Goal: Task Accomplishment & Management: Manage account settings

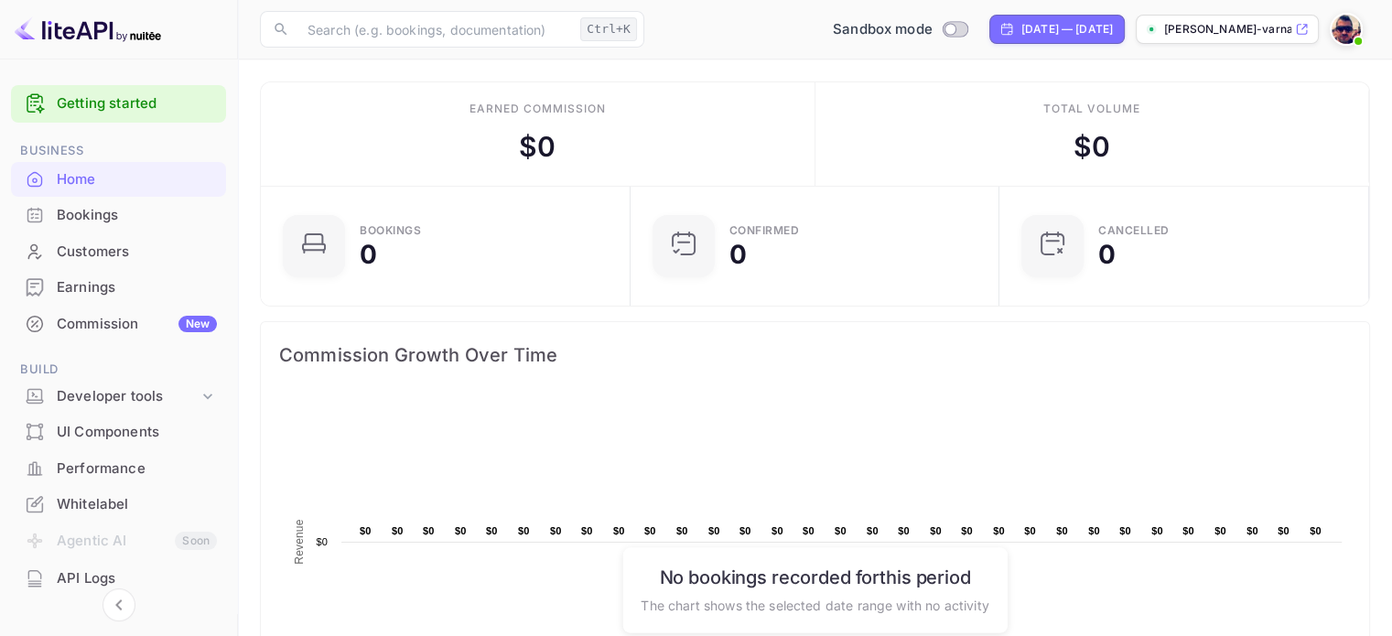
scroll to position [92, 0]
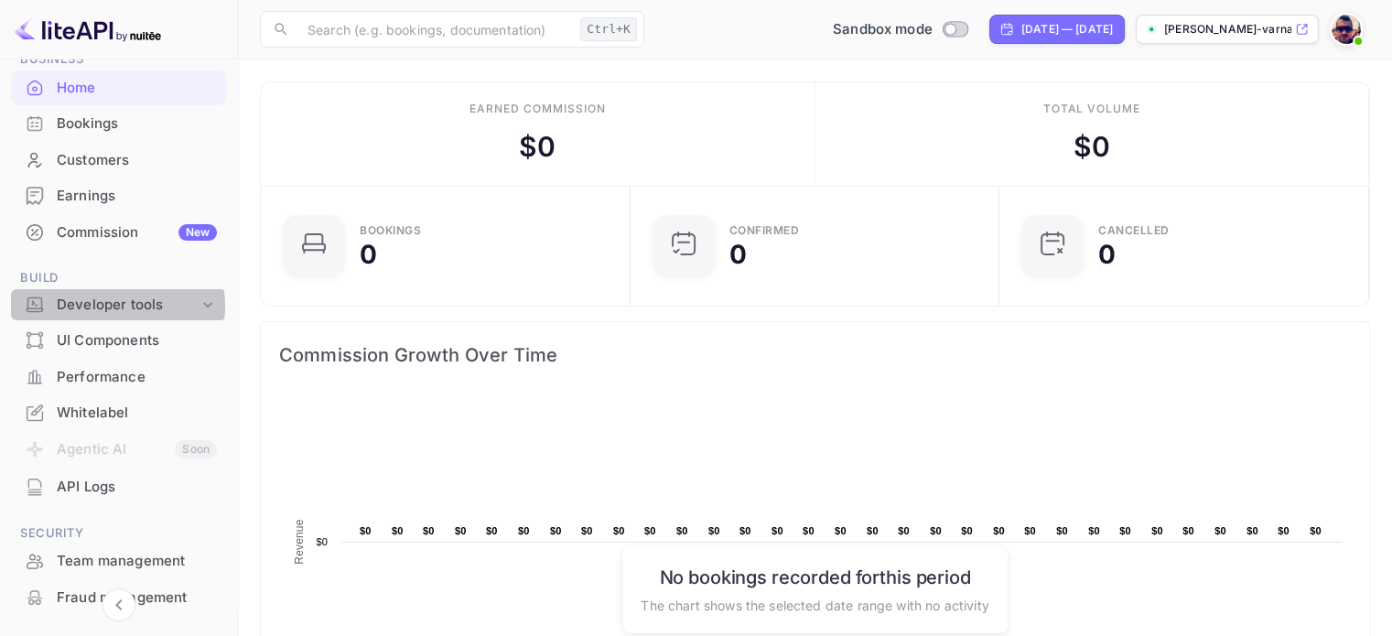
click at [112, 306] on div "Developer tools" at bounding box center [128, 305] width 142 height 21
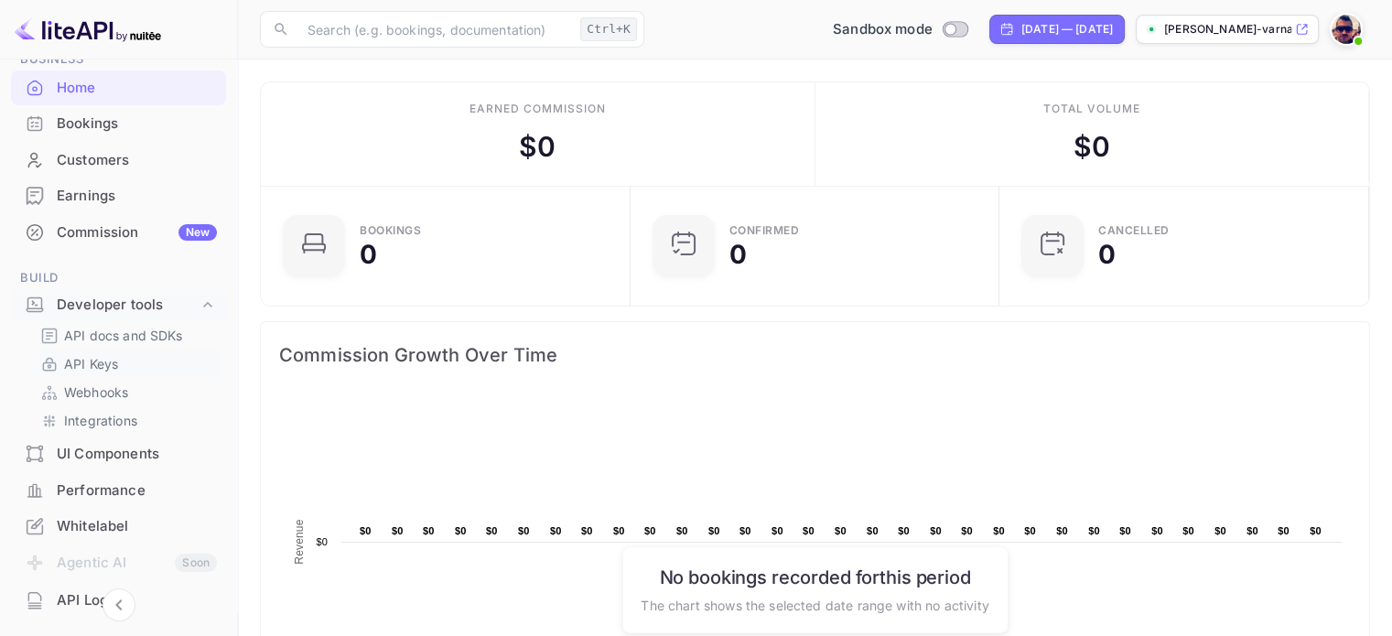
click at [107, 356] on p "API Keys" at bounding box center [91, 363] width 54 height 19
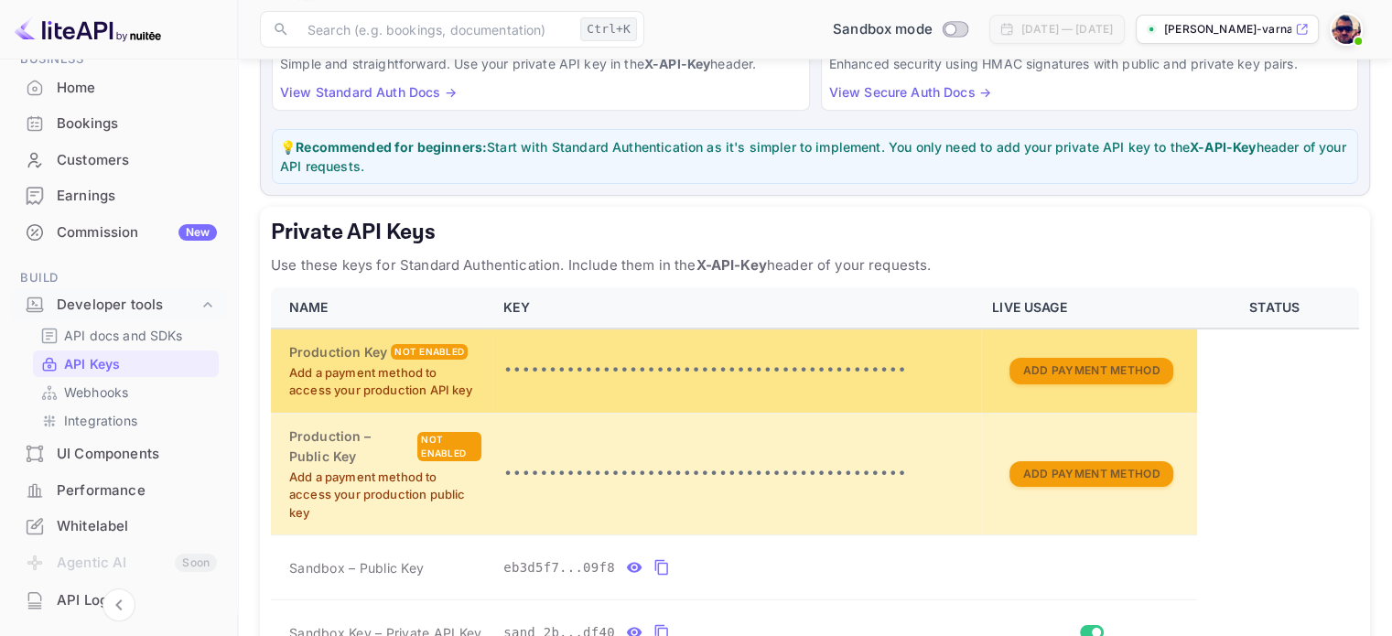
scroll to position [275, 0]
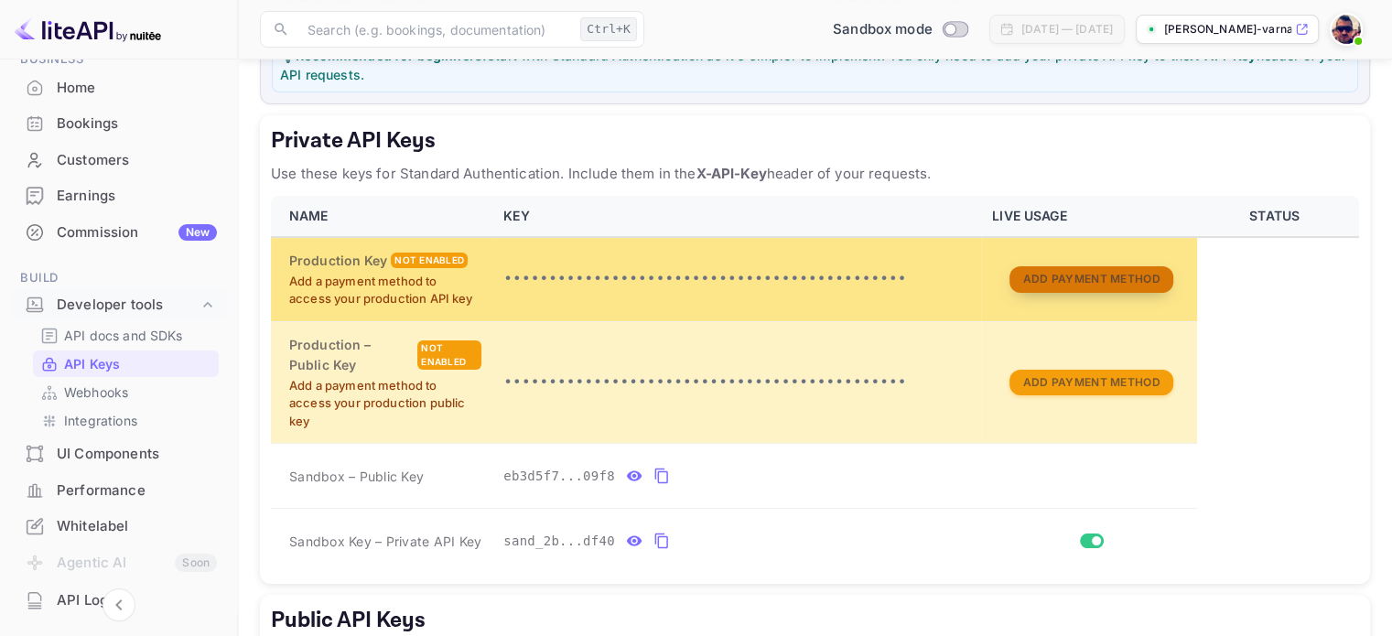
click at [1070, 272] on button "Add Payment Method" at bounding box center [1090, 279] width 163 height 27
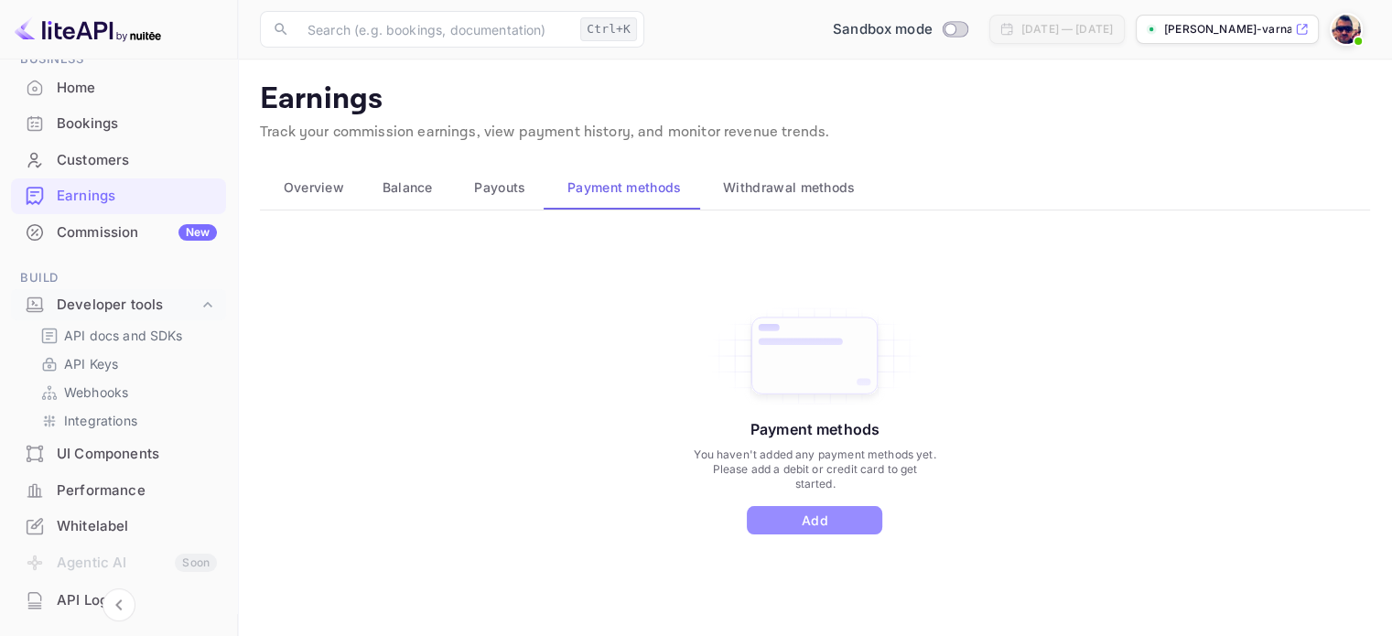
click at [788, 523] on button "Add" at bounding box center [814, 520] width 135 height 28
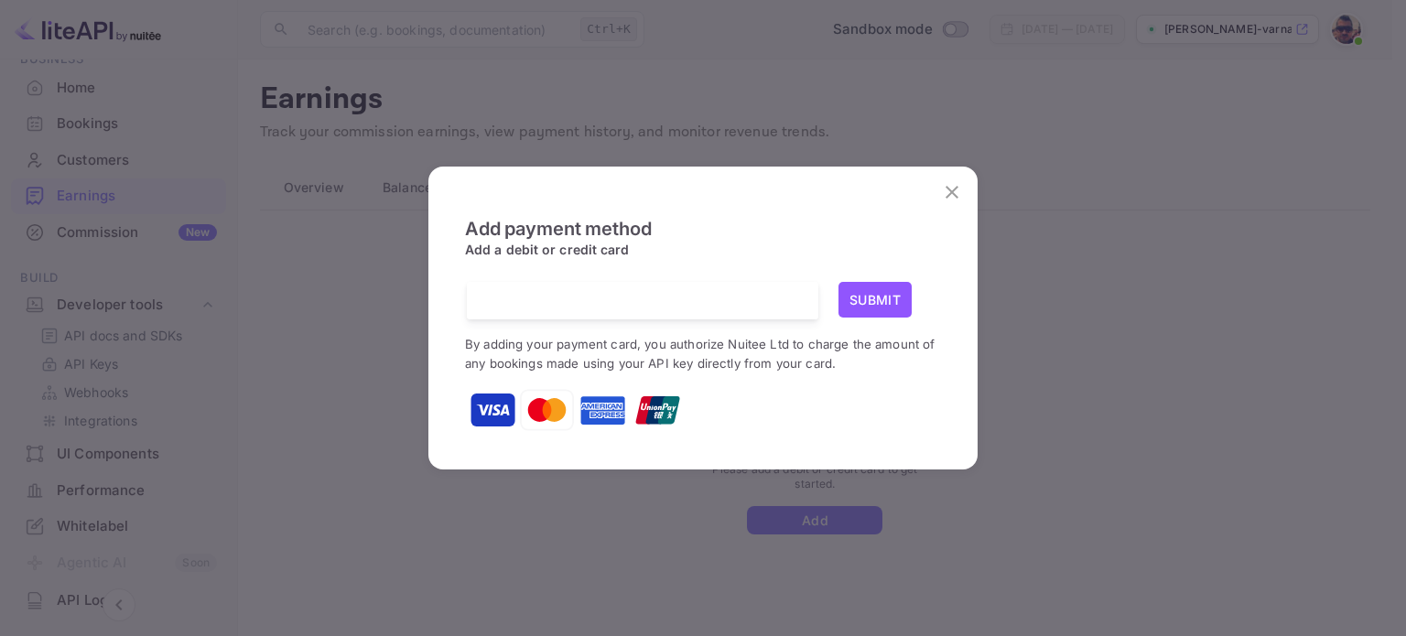
click at [550, 309] on div at bounding box center [649, 301] width 338 height 38
click at [415, 296] on div "Add payment method Add a debit or credit card Submit By adding your payment car…" at bounding box center [703, 318] width 1406 height 636
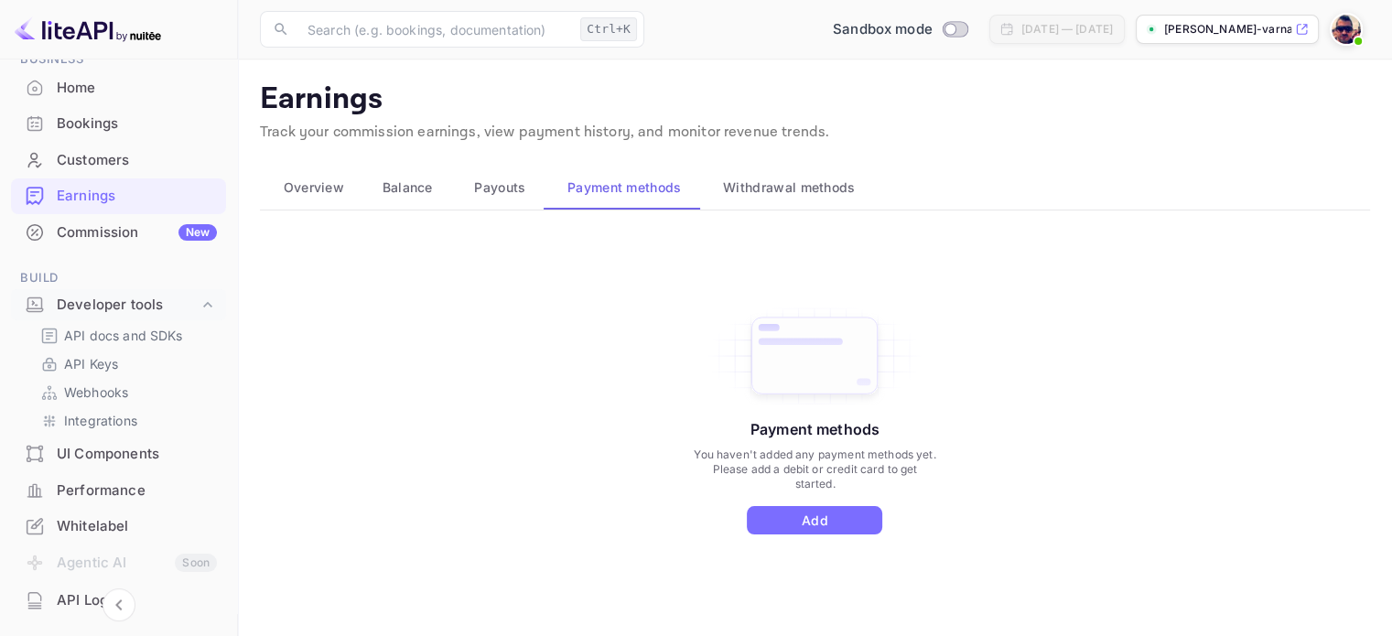
click at [125, 230] on div "Commission New" at bounding box center [137, 232] width 160 height 21
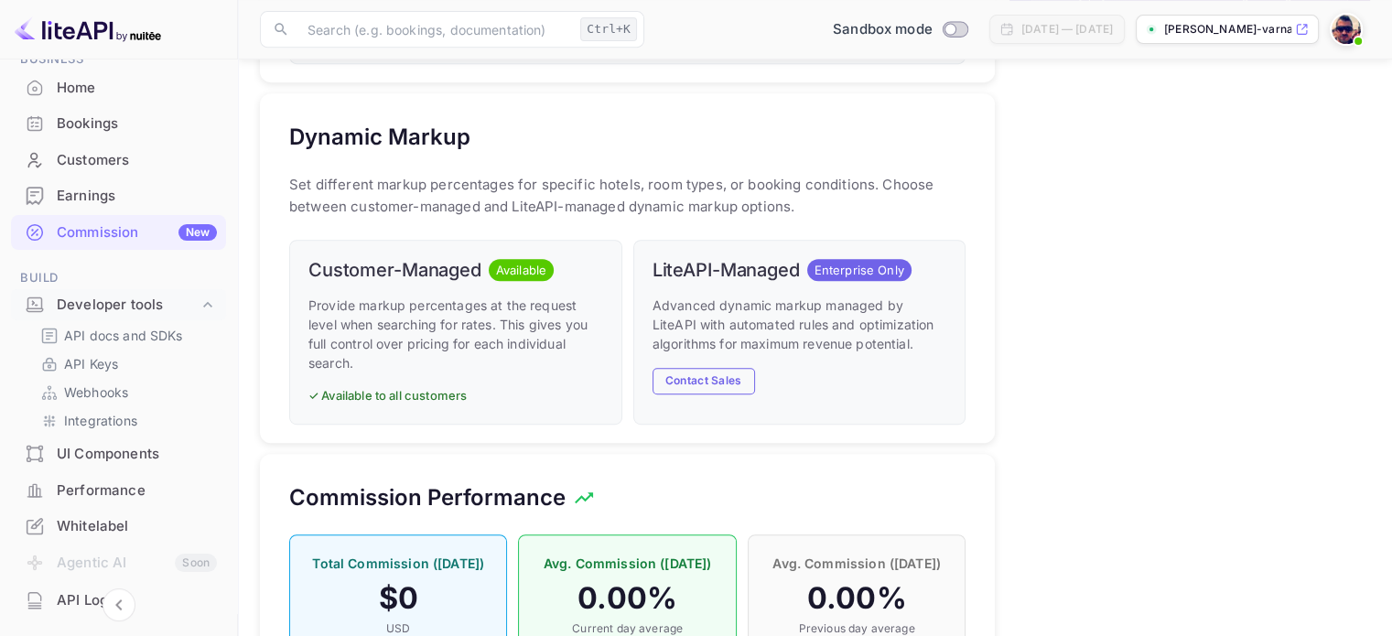
scroll to position [1007, 0]
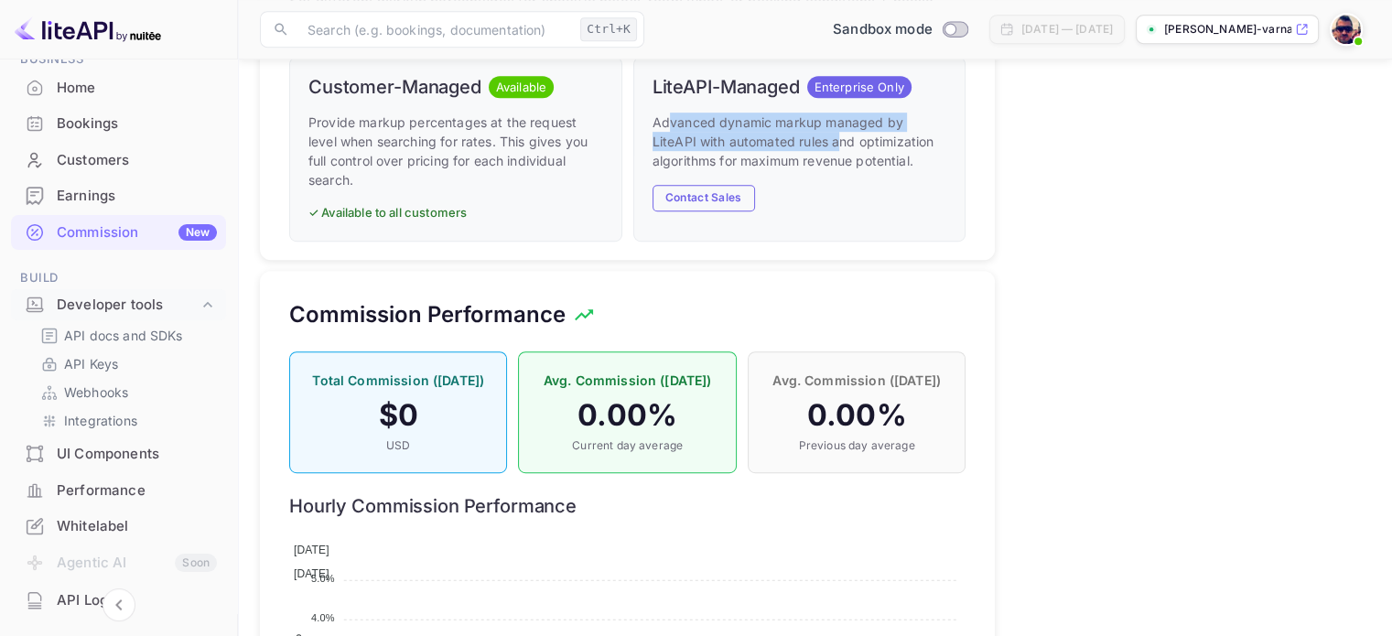
drag, startPoint x: 667, startPoint y: 120, endPoint x: 840, endPoint y: 142, distance: 174.3
click at [840, 142] on p "Advanced dynamic markup managed by LiteAPI with automated rules and optimizatio…" at bounding box center [799, 142] width 295 height 58
click at [831, 143] on p "Advanced dynamic markup managed by LiteAPI with automated rules and optimizatio…" at bounding box center [799, 142] width 295 height 58
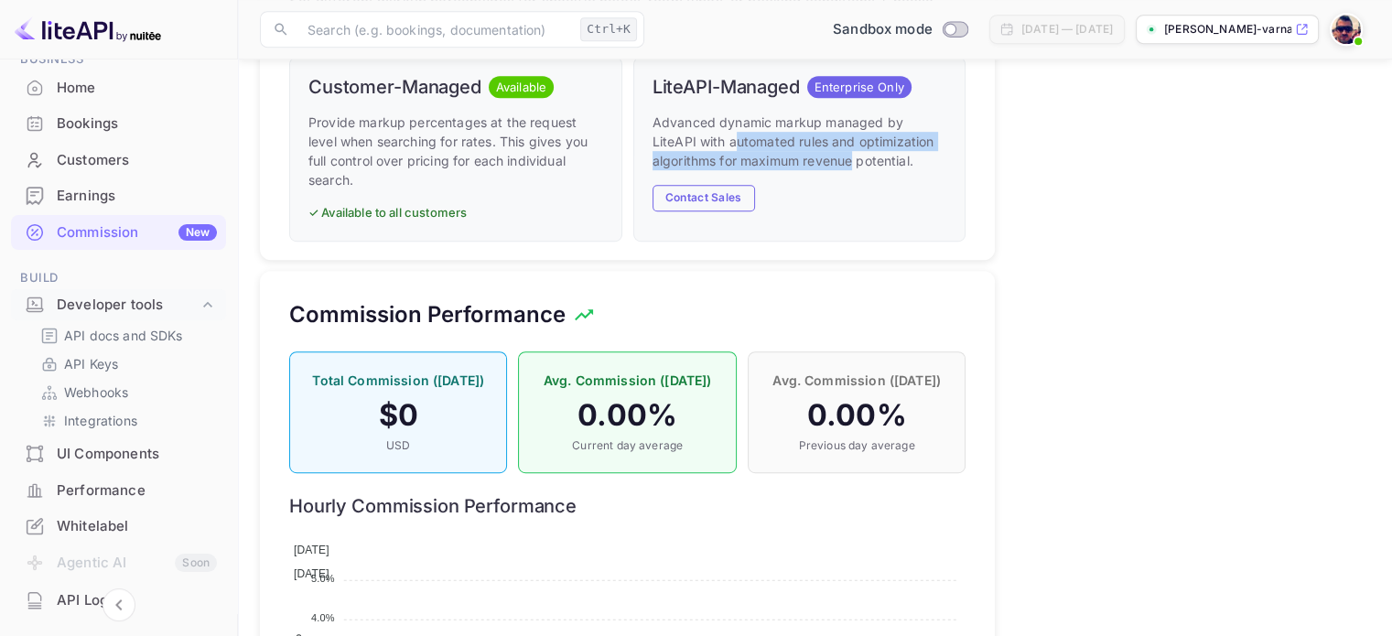
drag, startPoint x: 738, startPoint y: 139, endPoint x: 854, endPoint y: 156, distance: 117.5
click at [853, 156] on p "Advanced dynamic markup managed by LiteAPI with automated rules and optimizatio…" at bounding box center [799, 142] width 295 height 58
click at [854, 156] on p "Advanced dynamic markup managed by LiteAPI with automated rules and optimizatio…" at bounding box center [799, 142] width 295 height 58
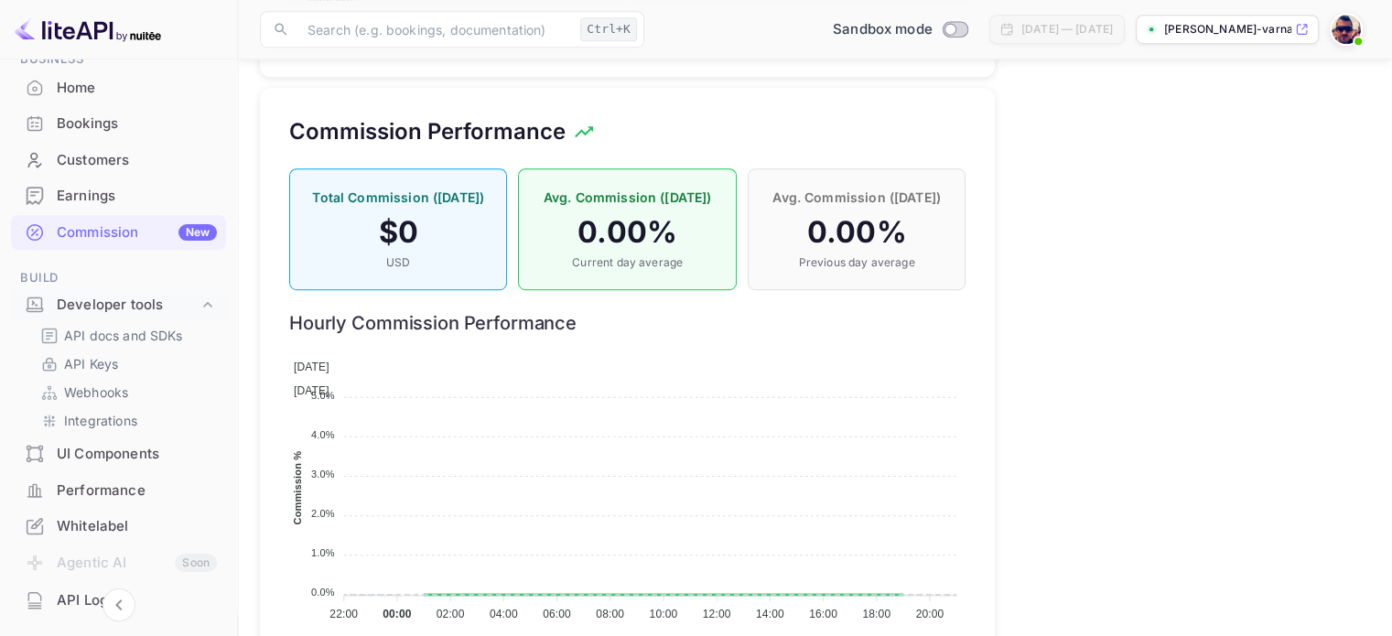
scroll to position [1258, 0]
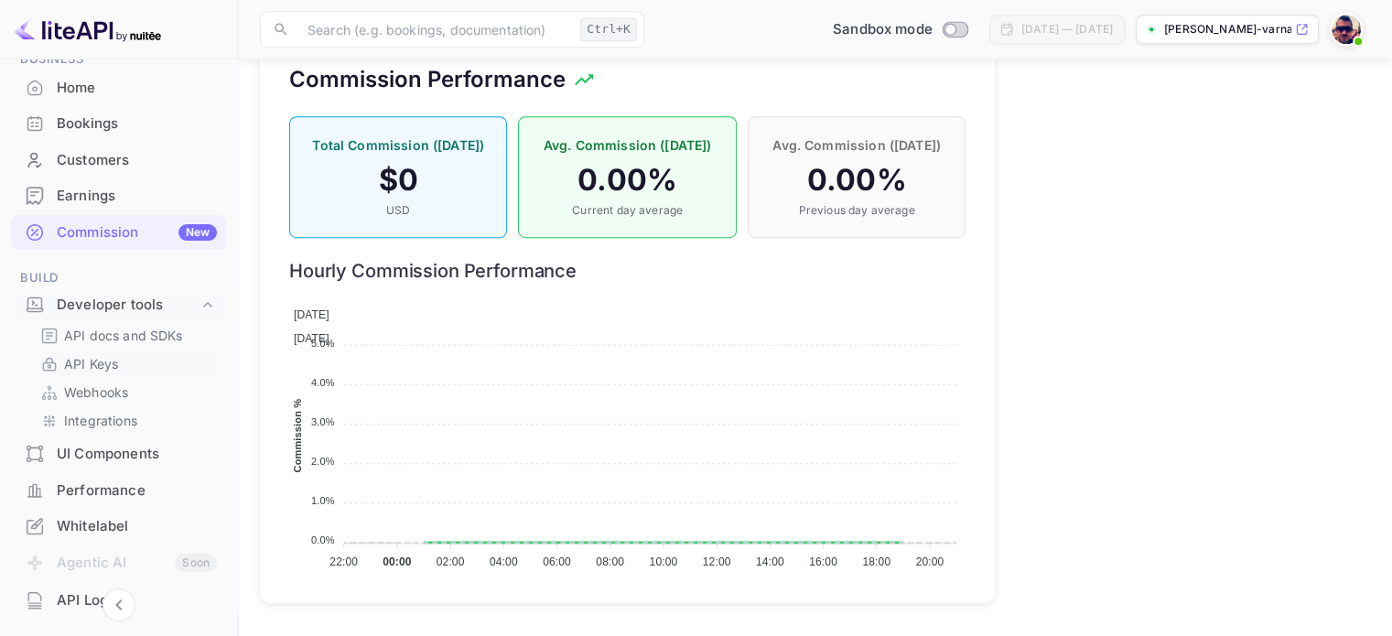
click at [79, 361] on p "API Keys" at bounding box center [91, 363] width 54 height 19
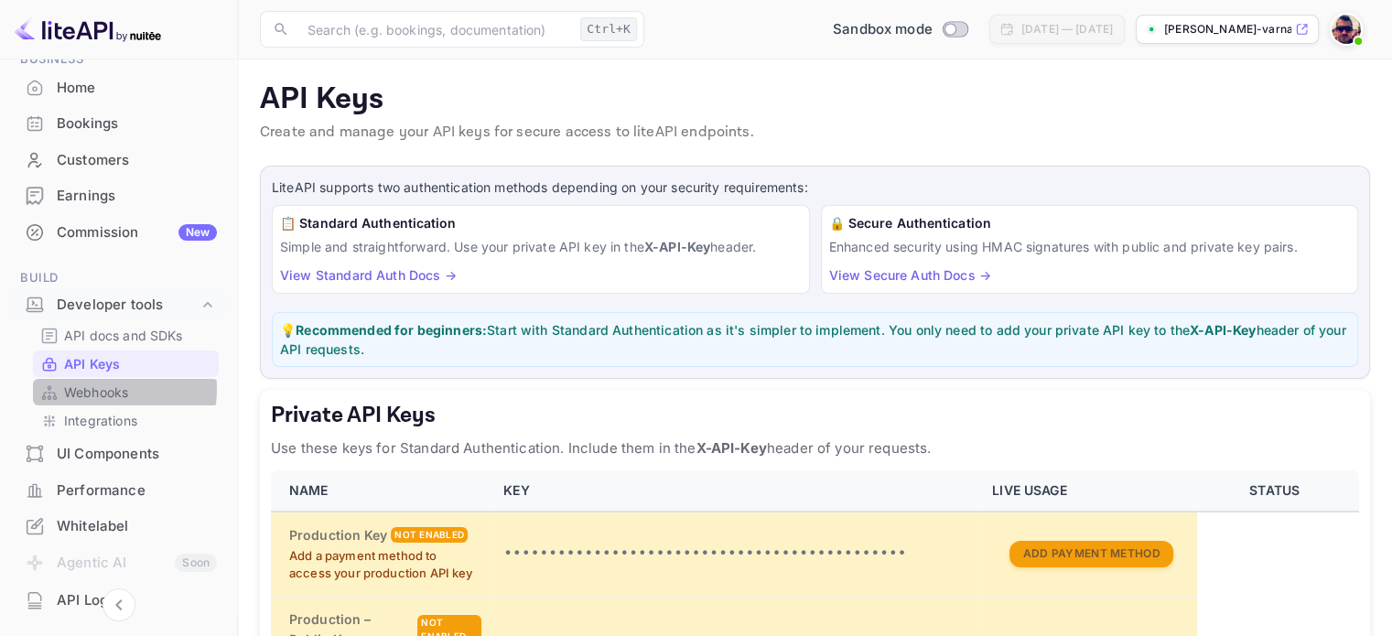
click at [92, 389] on p "Webhooks" at bounding box center [96, 392] width 64 height 19
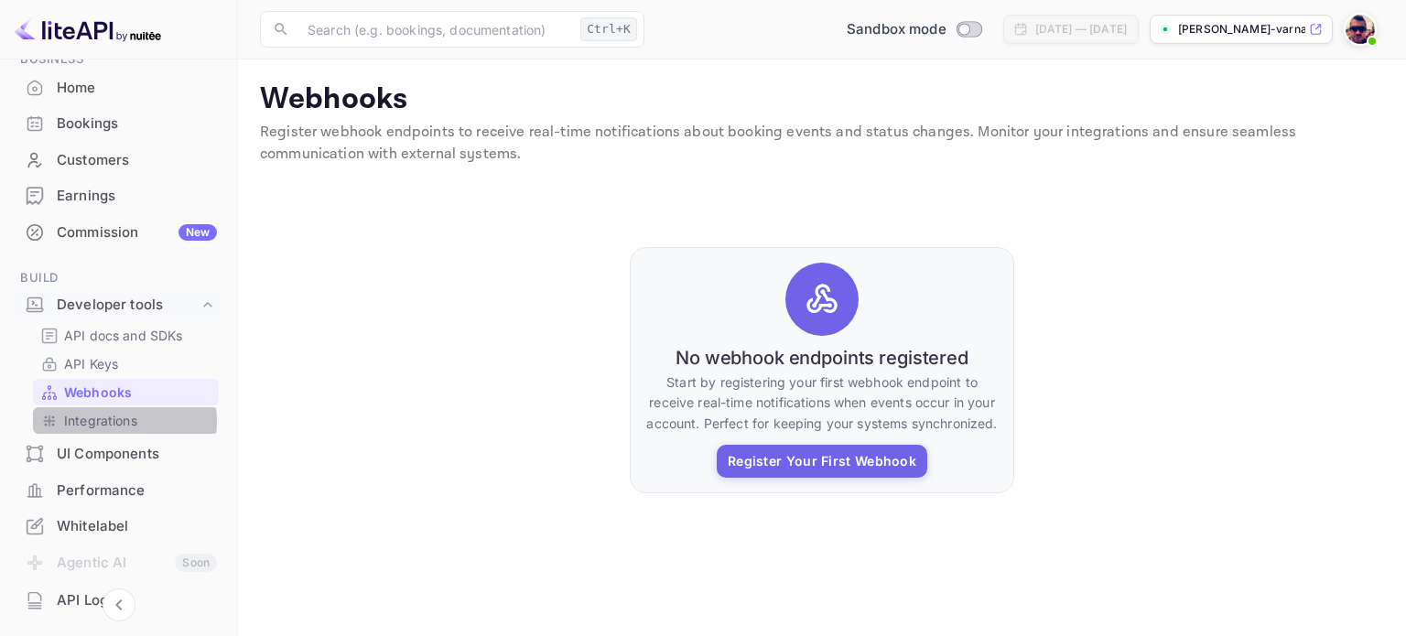
click at [109, 422] on p "Integrations" at bounding box center [100, 420] width 73 height 19
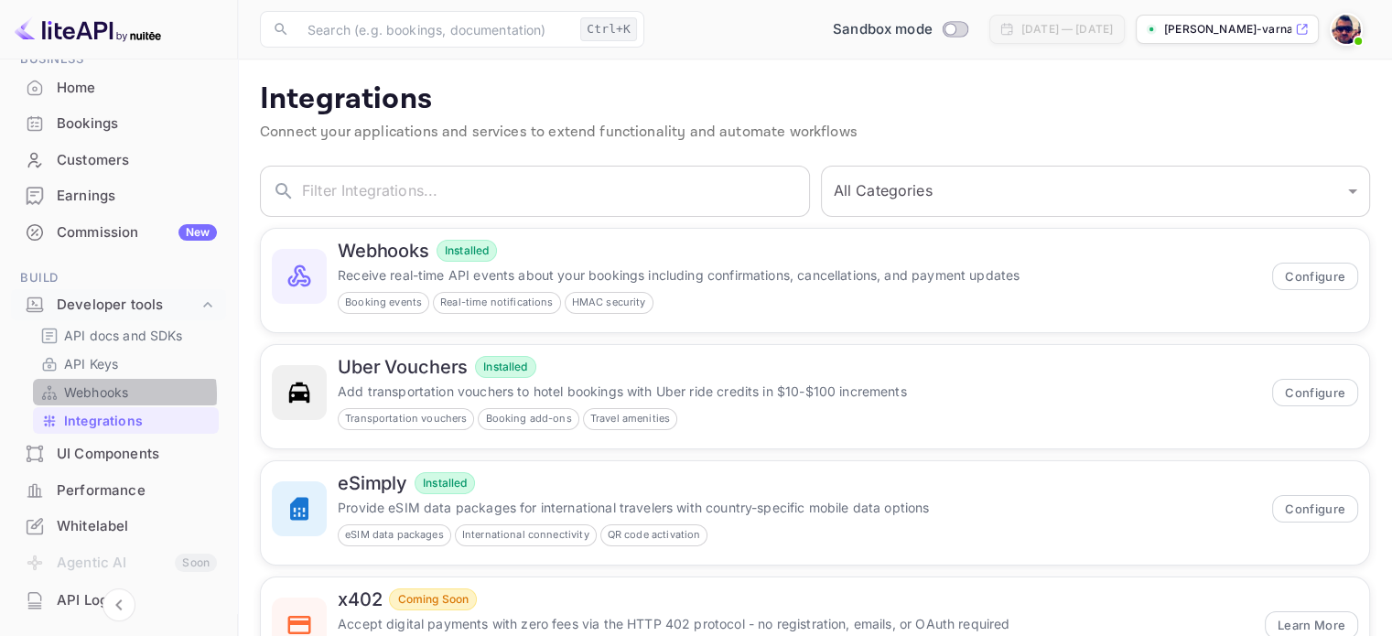
click at [102, 394] on p "Webhooks" at bounding box center [96, 392] width 64 height 19
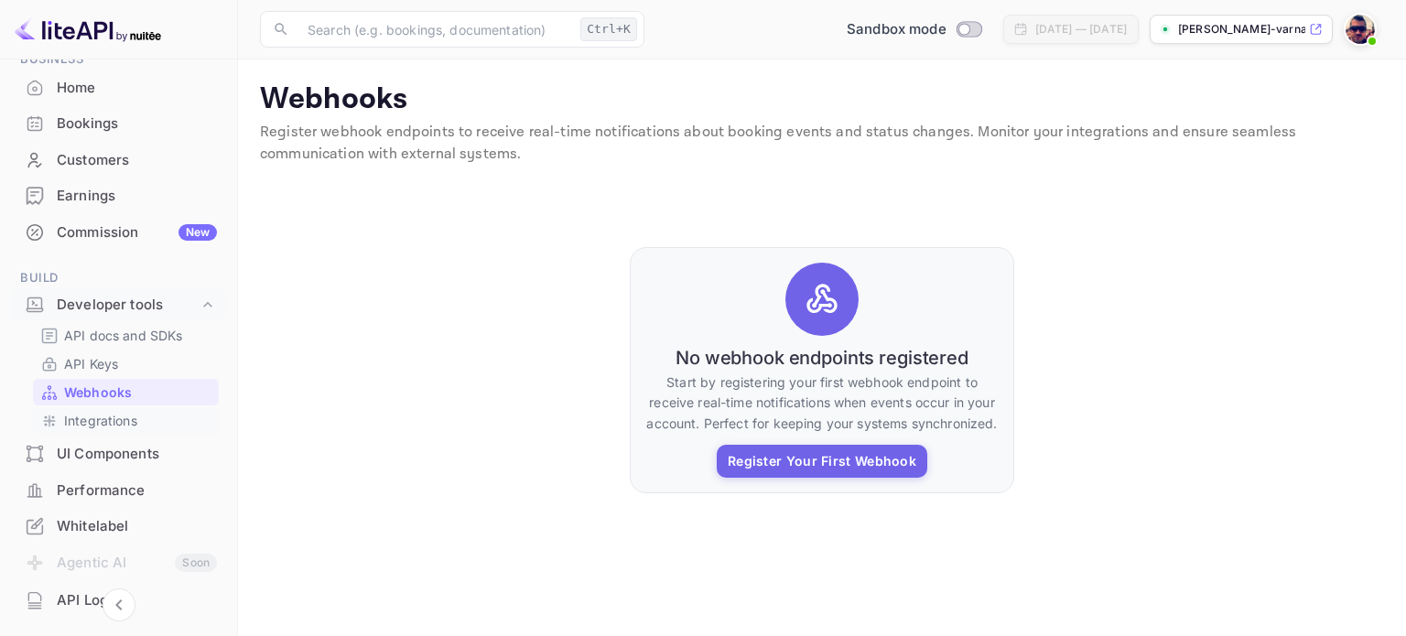
click at [102, 420] on p "Integrations" at bounding box center [100, 420] width 73 height 19
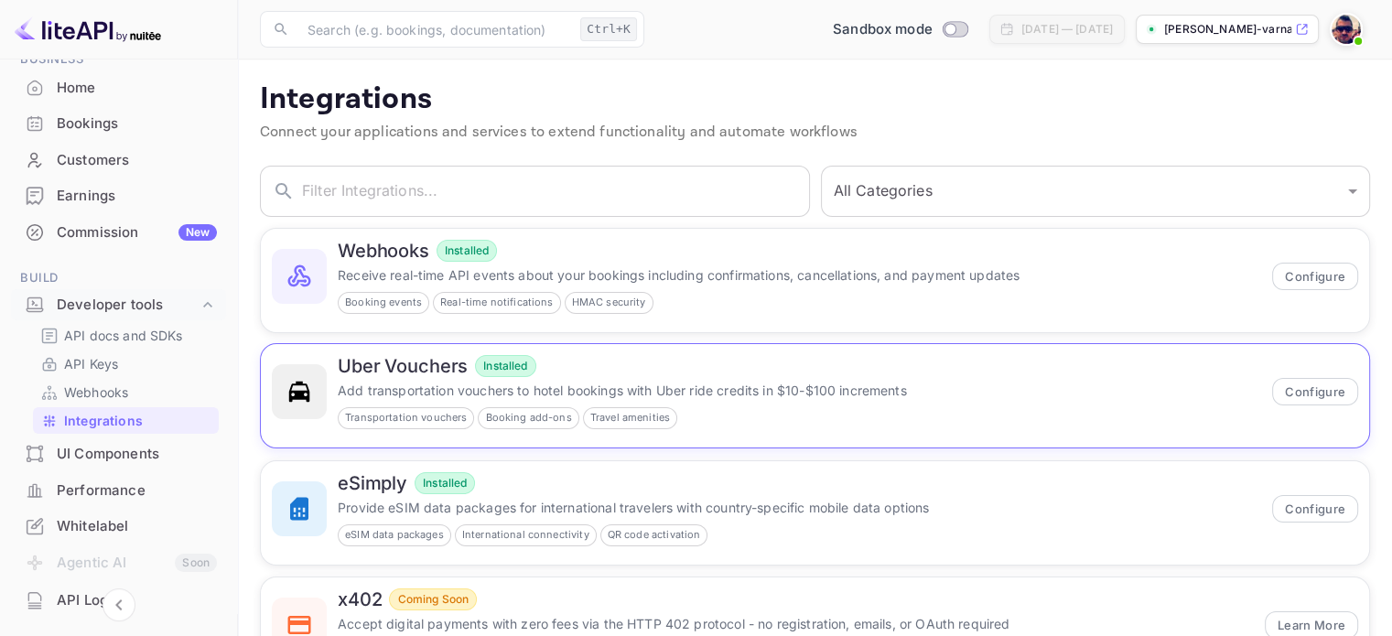
scroll to position [81, 0]
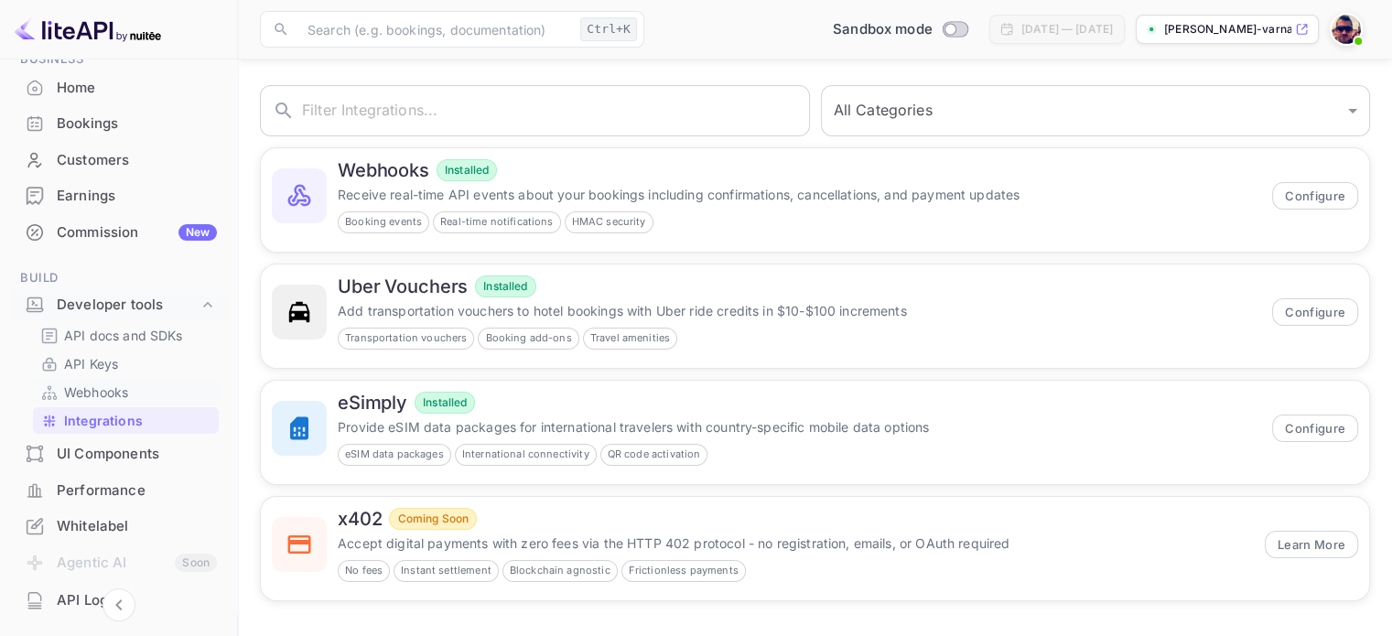
click at [113, 394] on p "Webhooks" at bounding box center [96, 392] width 64 height 19
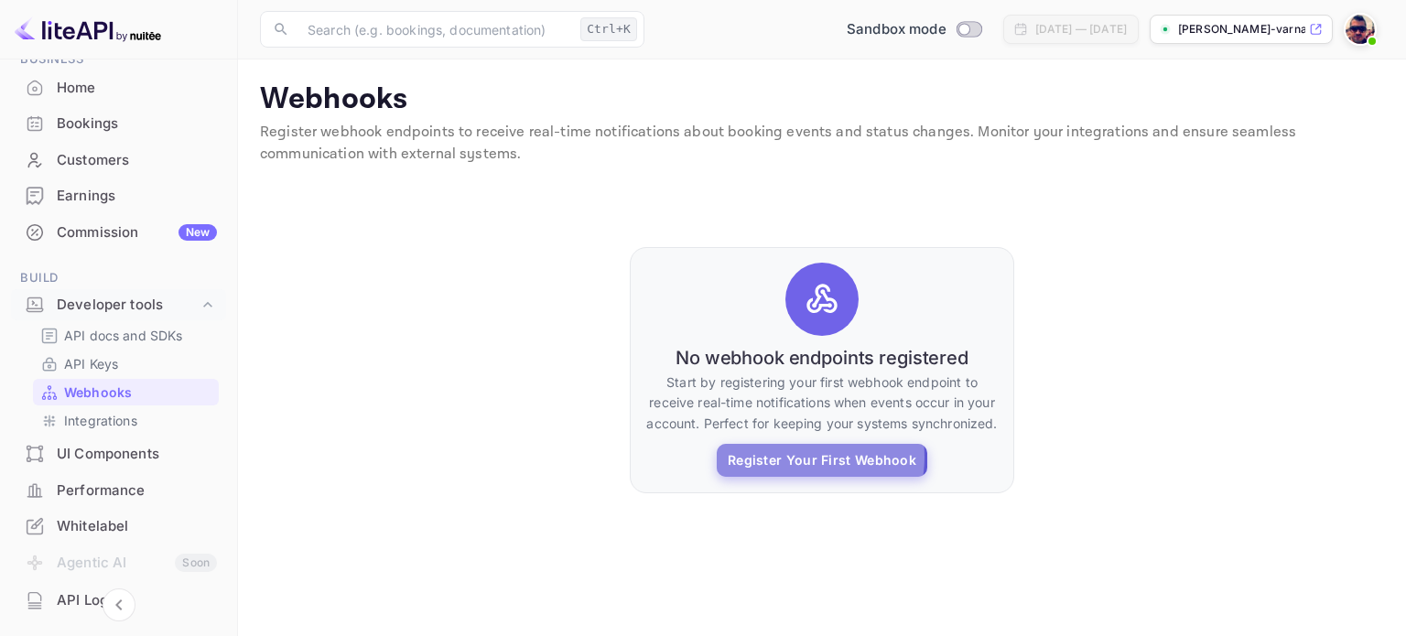
click at [798, 457] on button "Register Your First Webhook" at bounding box center [822, 460] width 210 height 33
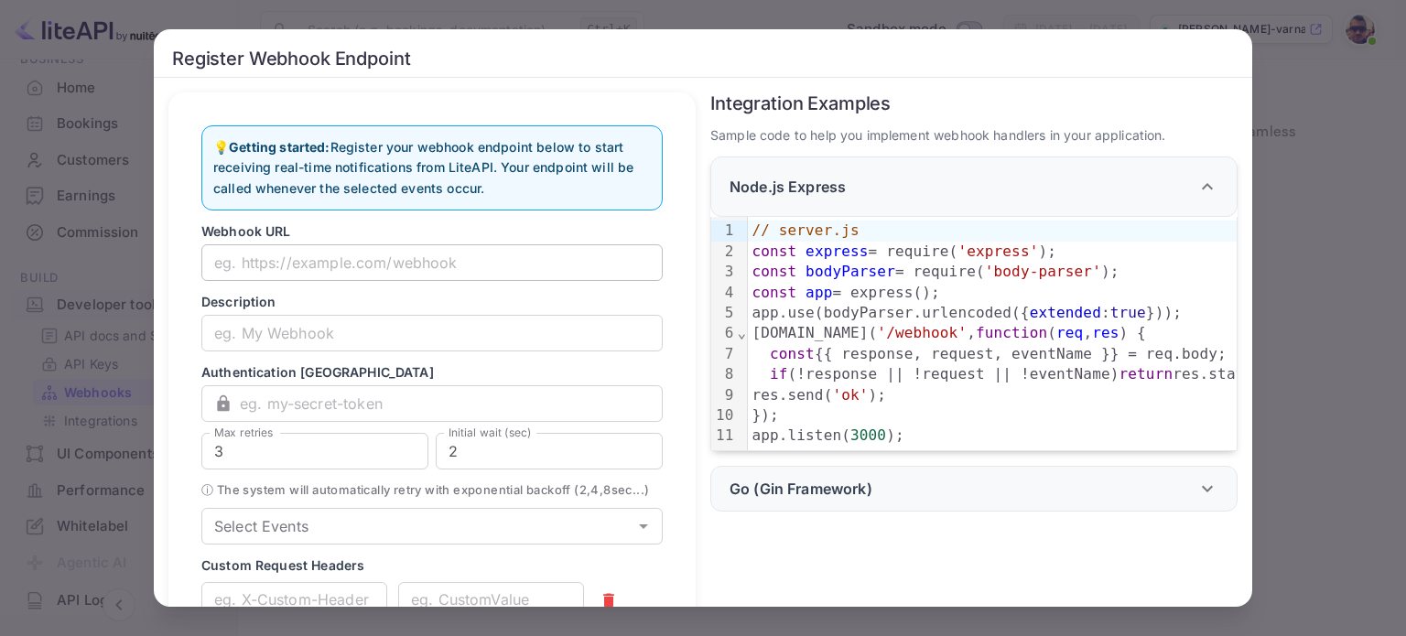
scroll to position [157, 0]
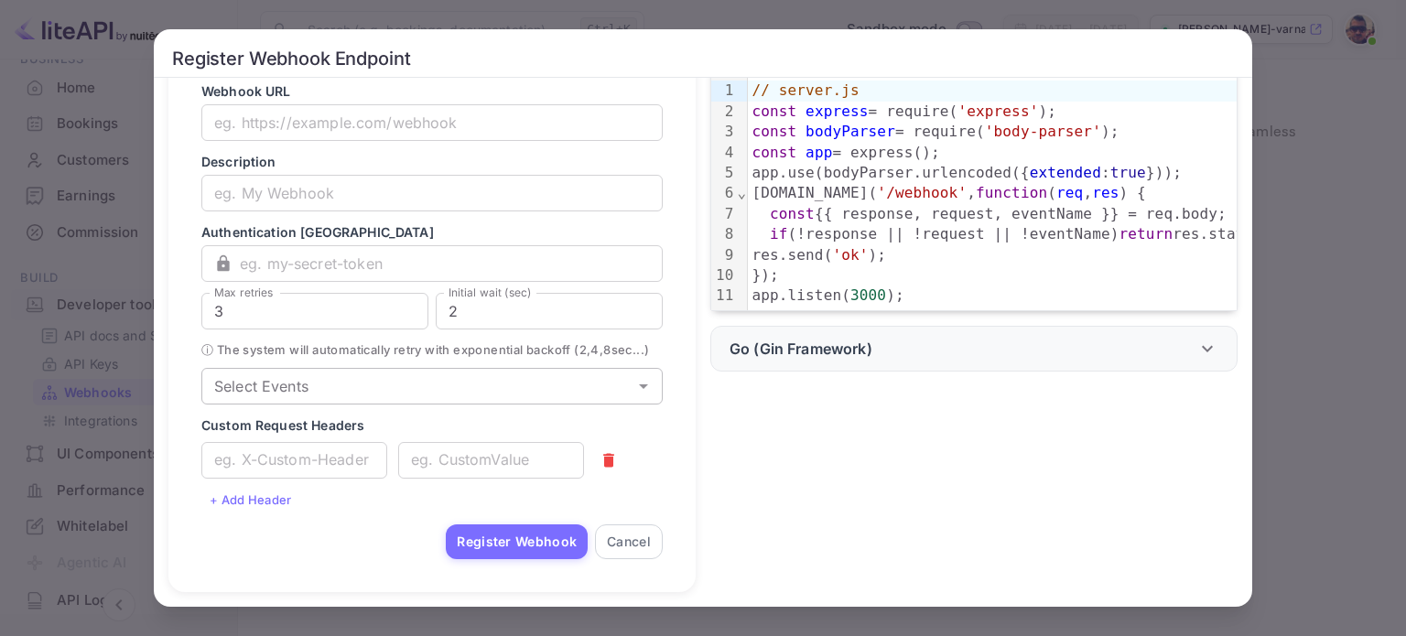
click at [300, 386] on div "Select Events Select Events" at bounding box center [431, 386] width 461 height 37
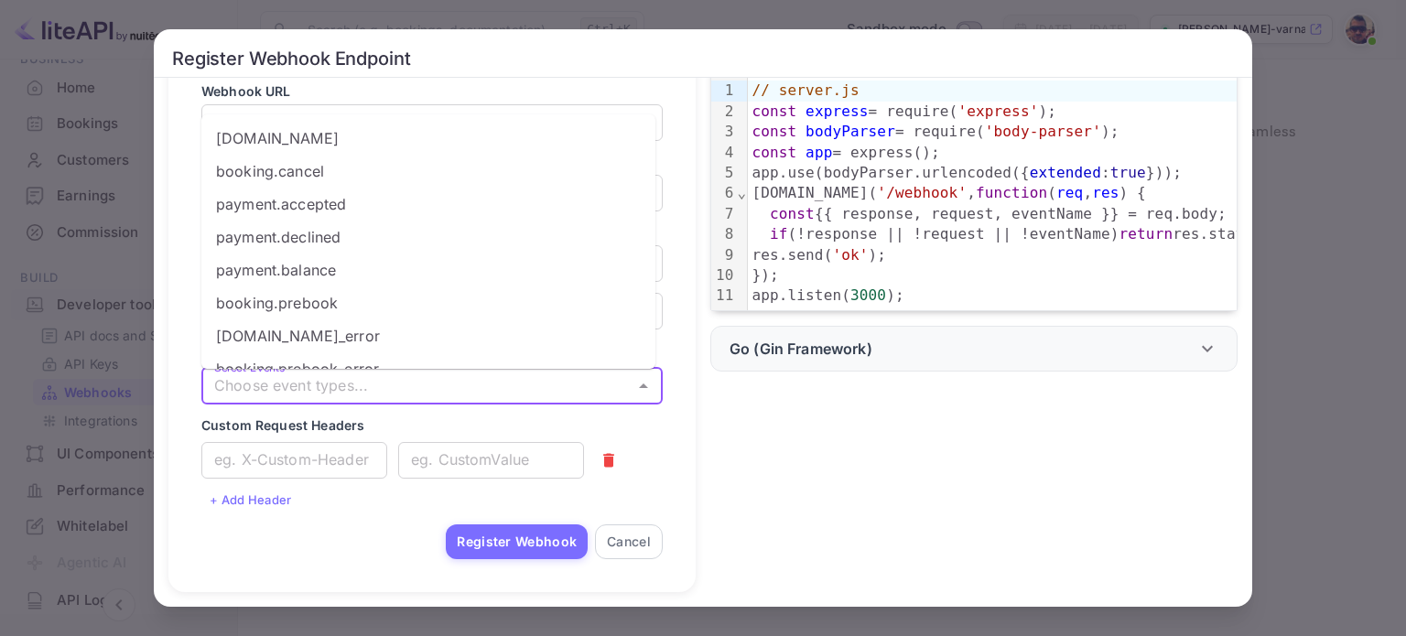
click at [261, 138] on li "[DOMAIN_NAME]" at bounding box center [428, 138] width 454 height 33
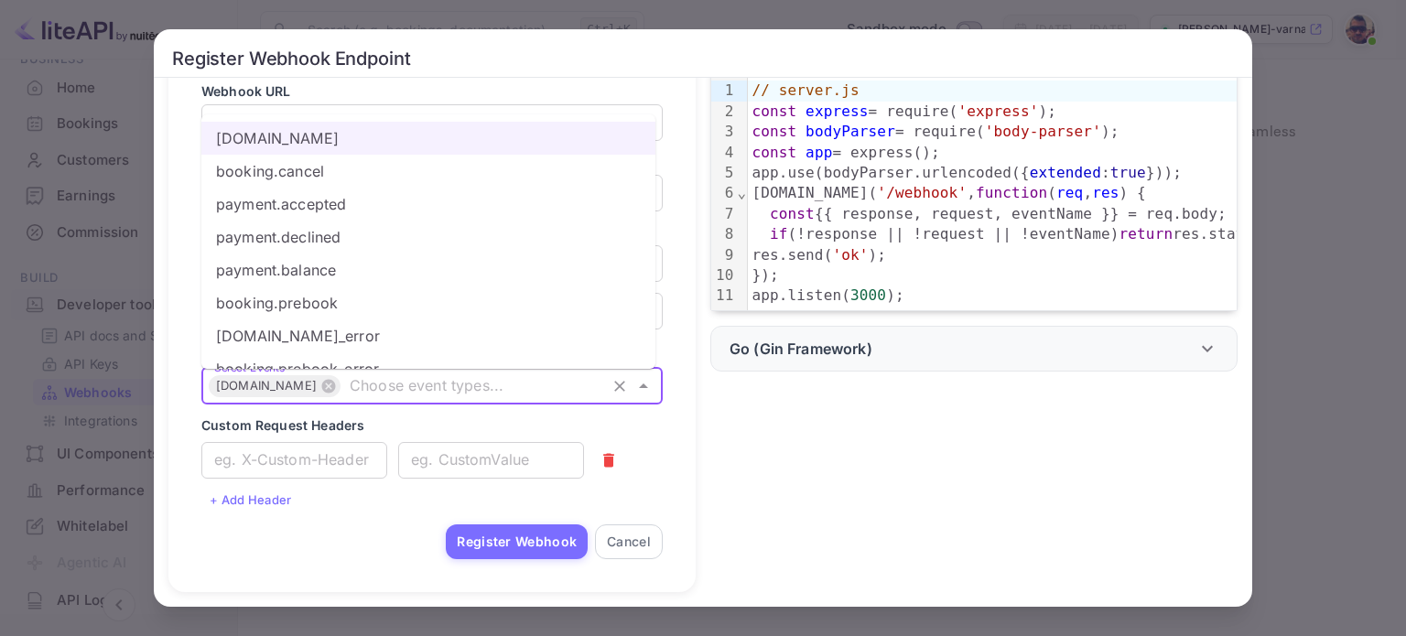
click at [630, 468] on div at bounding box center [623, 455] width 79 height 38
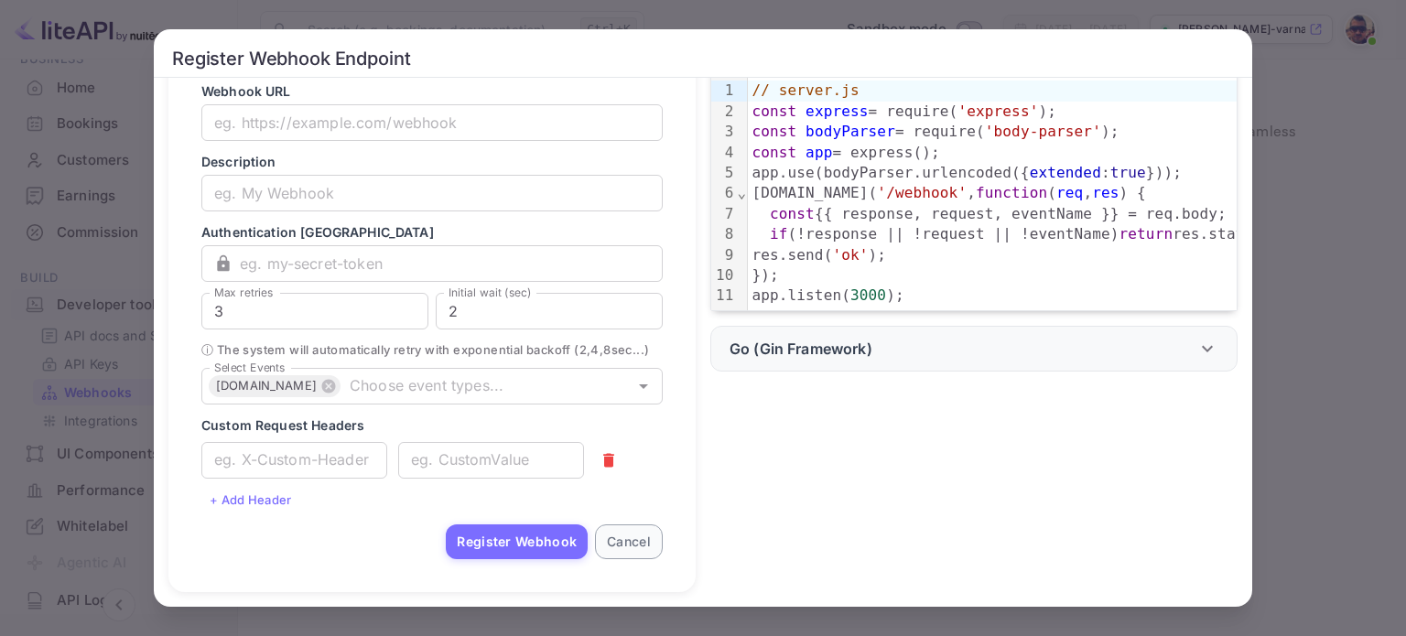
click at [641, 548] on button "Cancel" at bounding box center [629, 541] width 68 height 35
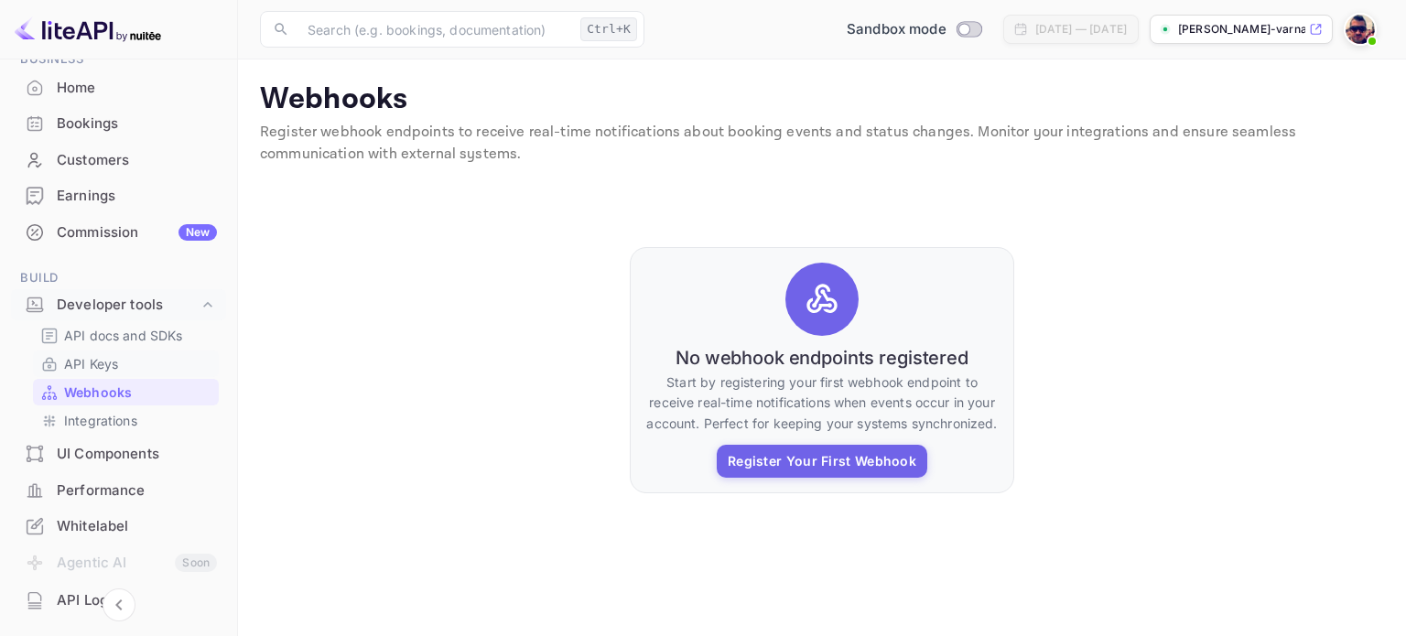
click at [90, 365] on p "API Keys" at bounding box center [91, 363] width 54 height 19
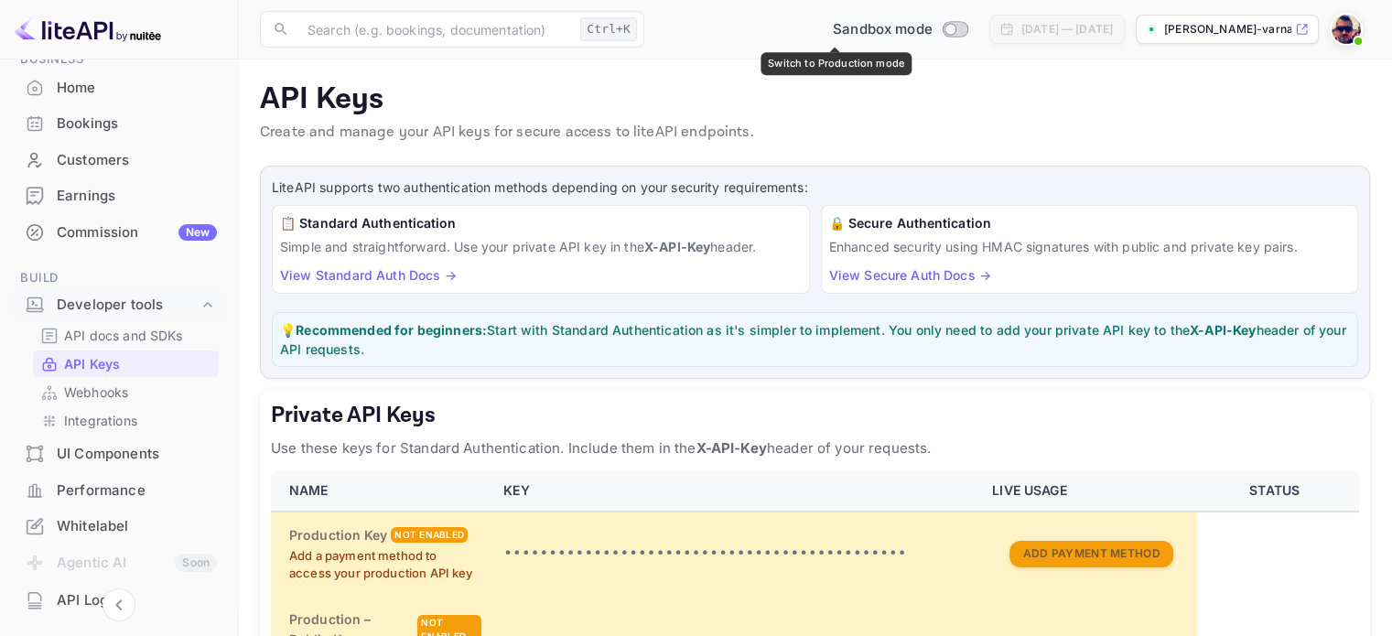
click at [932, 30] on input "Switch to Production mode" at bounding box center [950, 29] width 37 height 12
checkbox input "false"
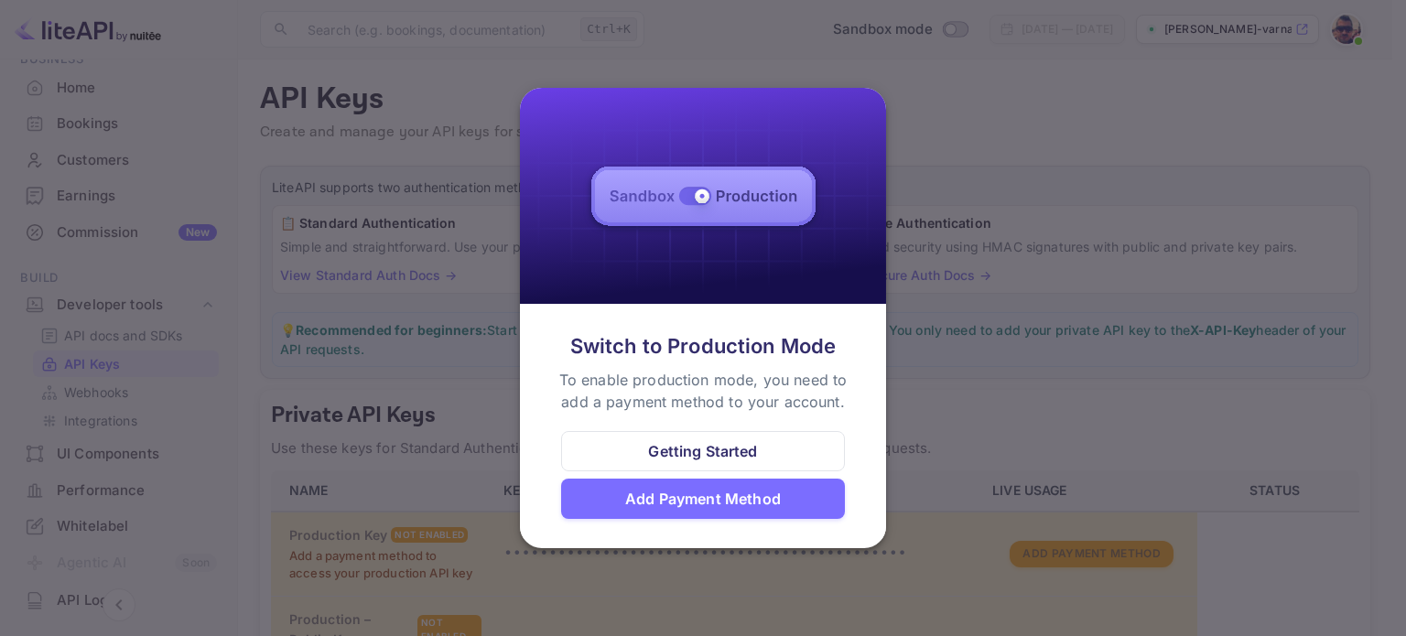
click at [865, 113] on img at bounding box center [703, 196] width 366 height 217
click at [872, 52] on div at bounding box center [703, 318] width 1406 height 636
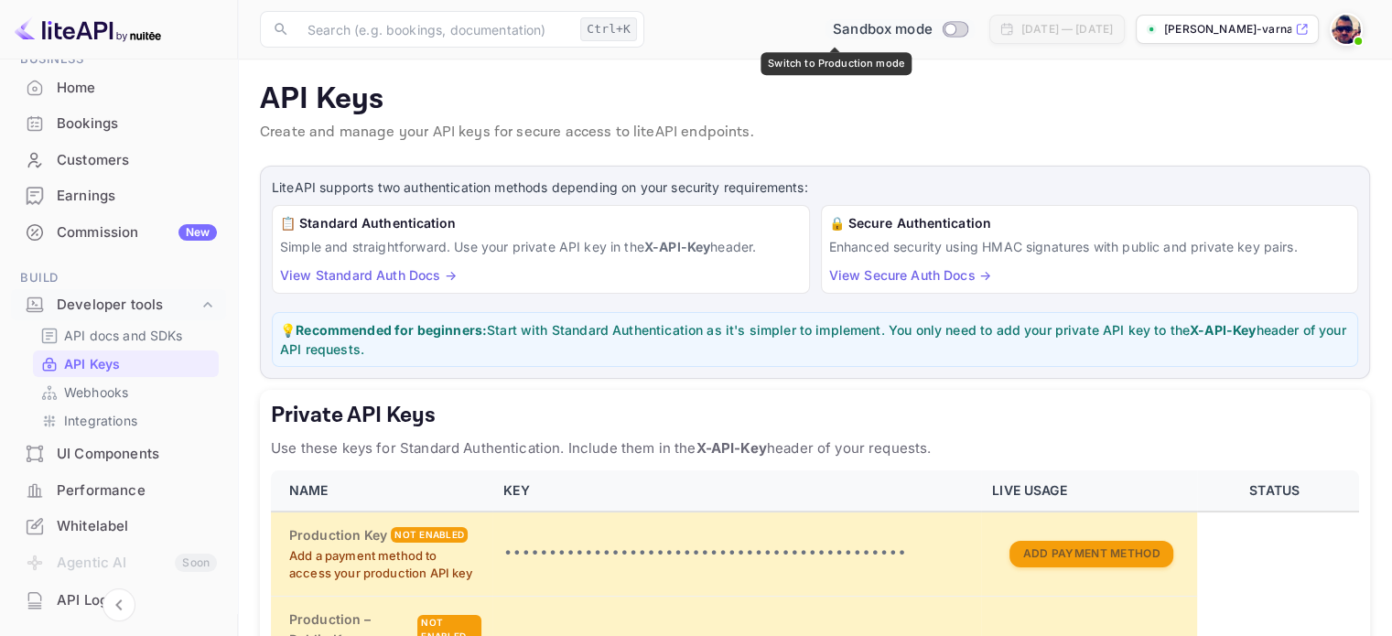
click at [833, 27] on span "Sandbox mode" at bounding box center [883, 29] width 100 height 21
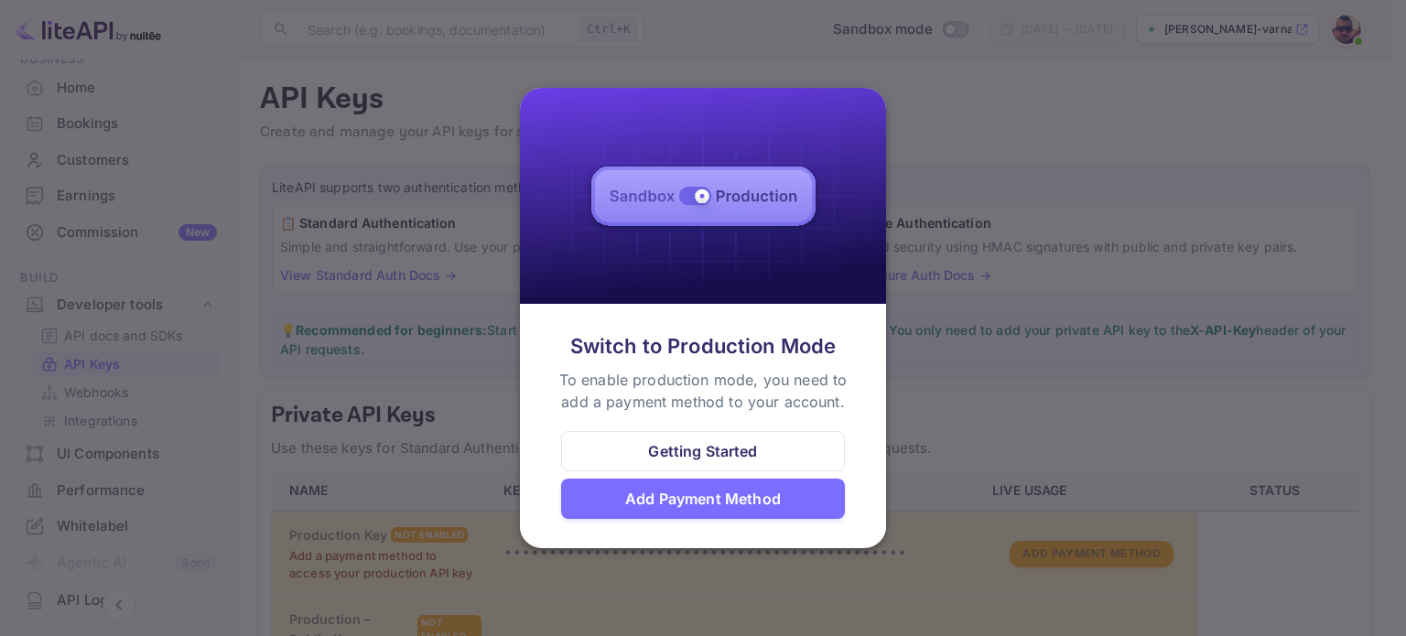
click at [906, 128] on div at bounding box center [703, 318] width 1406 height 636
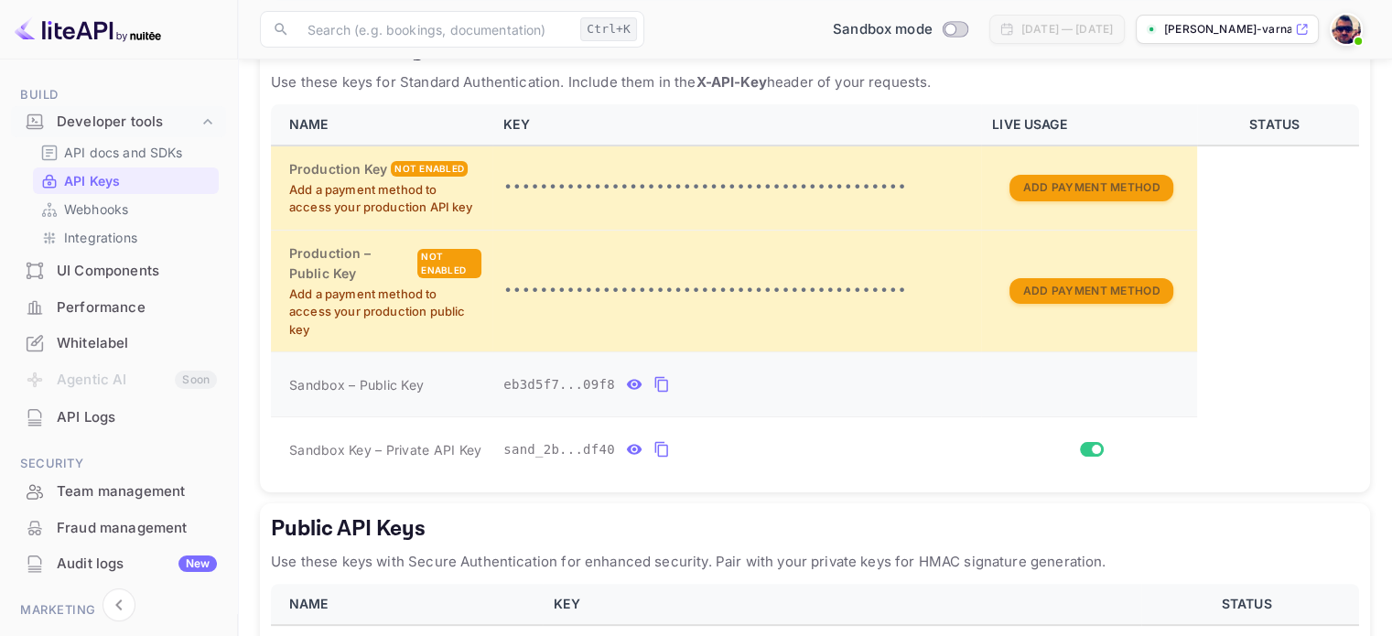
scroll to position [458, 0]
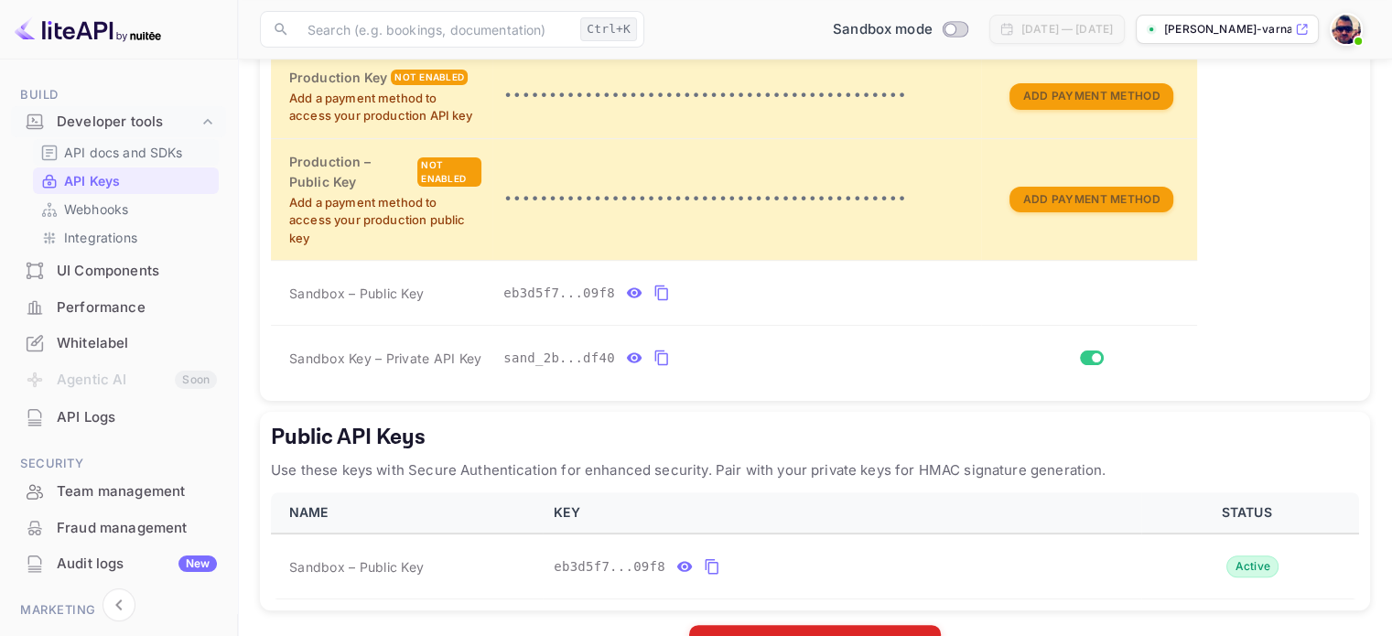
click at [87, 153] on p "API docs and SDKs" at bounding box center [123, 152] width 119 height 19
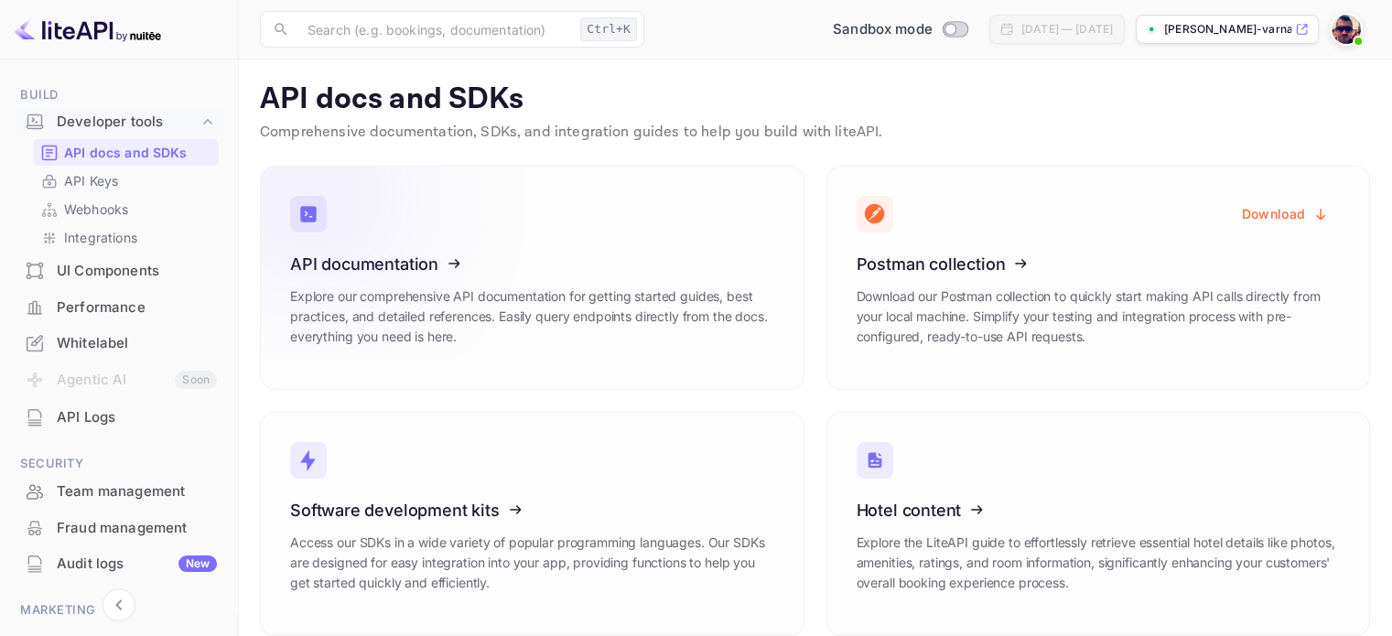
scroll to position [22, 0]
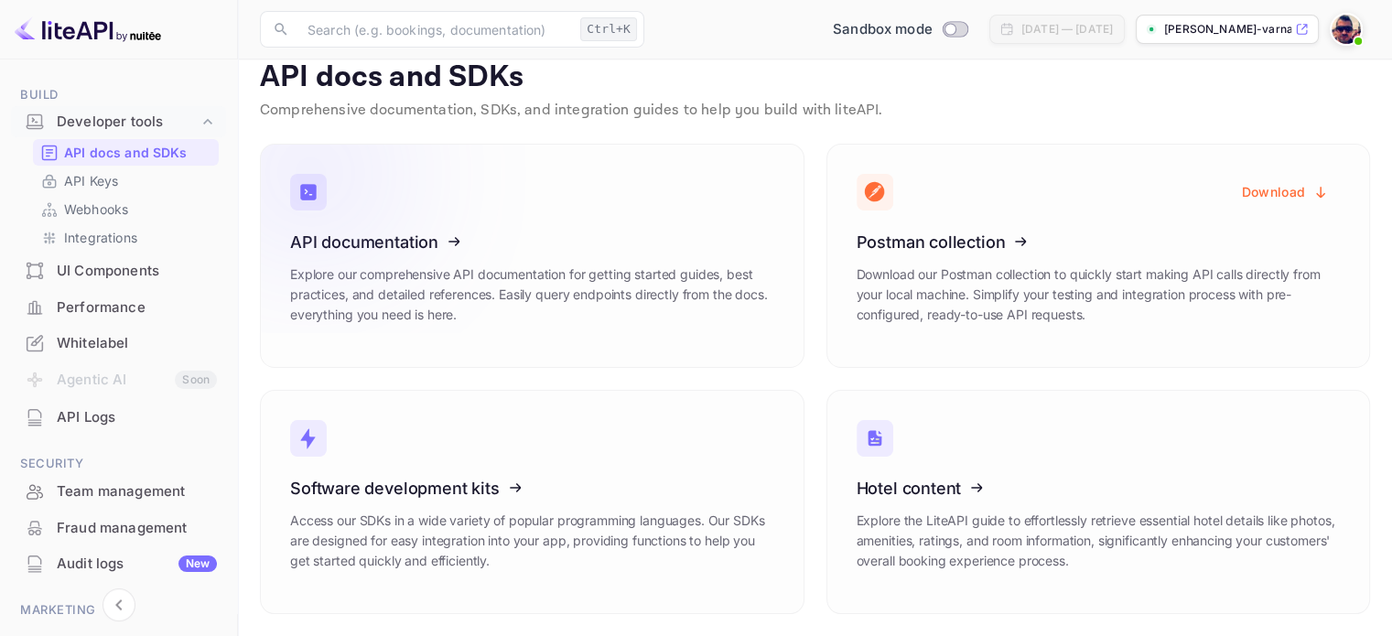
click at [623, 265] on p "Explore our comprehensive API documentation for getting started guides, best pr…" at bounding box center [532, 294] width 484 height 60
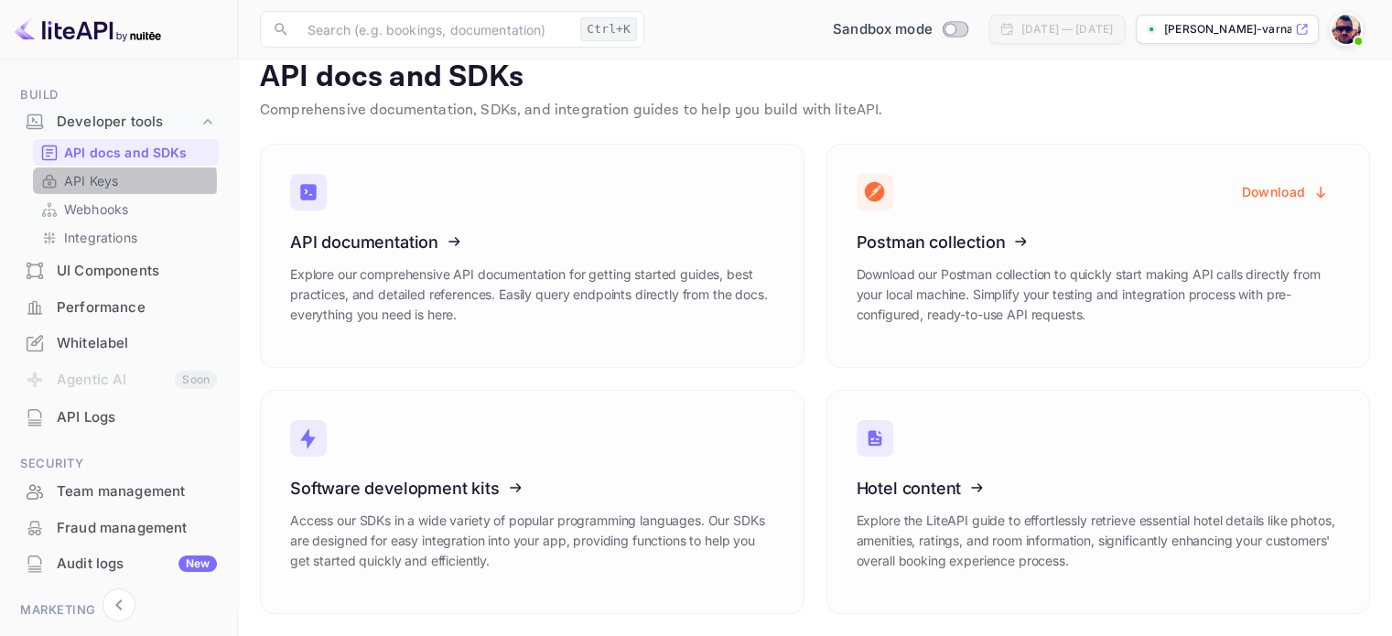
click at [71, 182] on p "API Keys" at bounding box center [91, 180] width 54 height 19
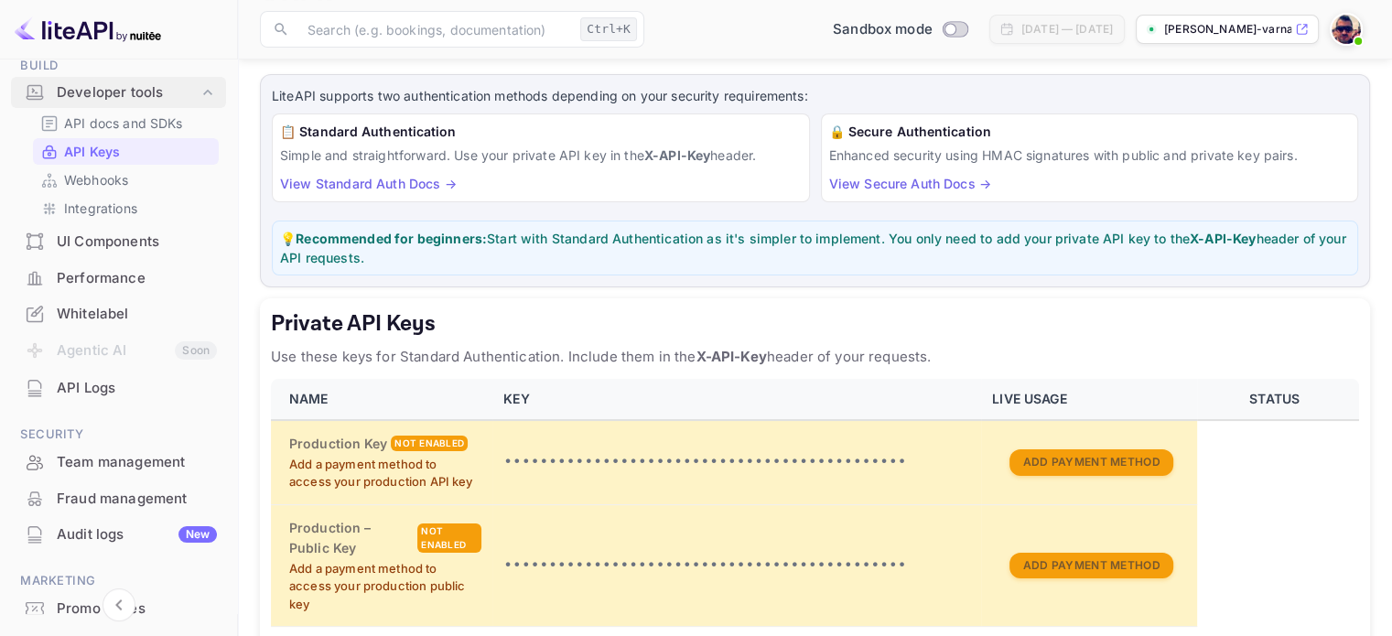
scroll to position [212, 0]
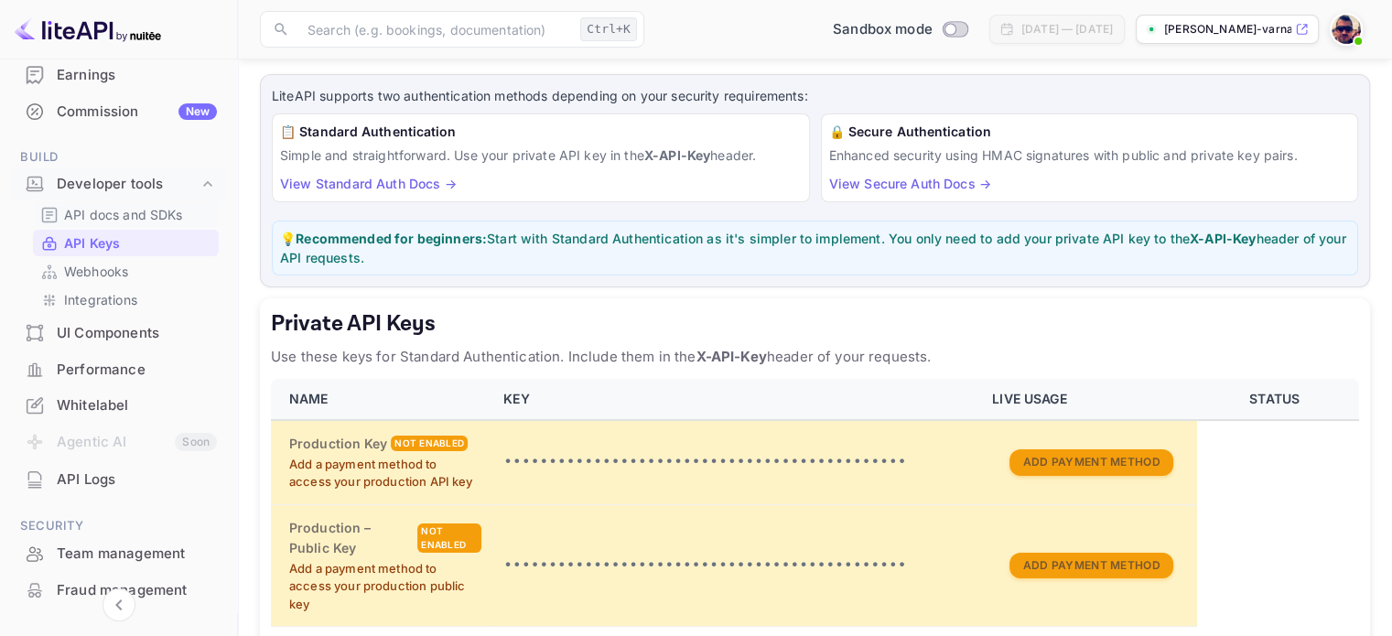
click at [92, 213] on p "API docs and SDKs" at bounding box center [123, 214] width 119 height 19
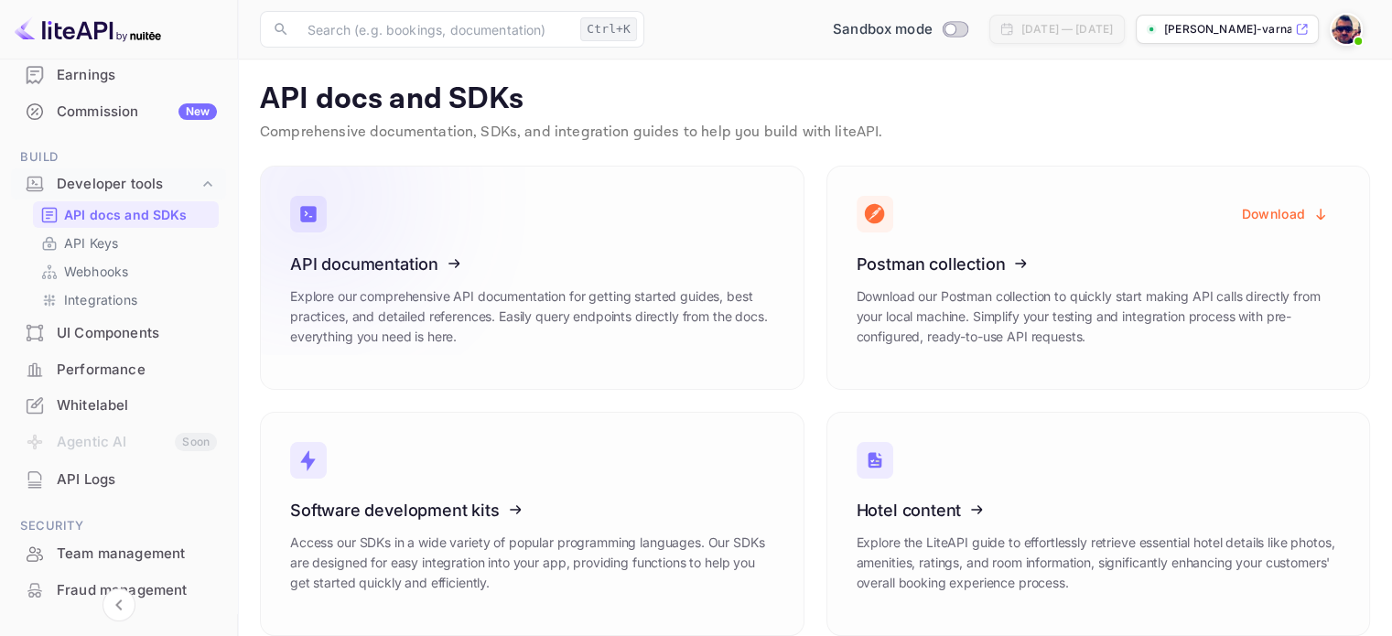
click at [389, 263] on icon at bounding box center [403, 261] width 285 height 189
click at [99, 248] on p "API Keys" at bounding box center [91, 242] width 54 height 19
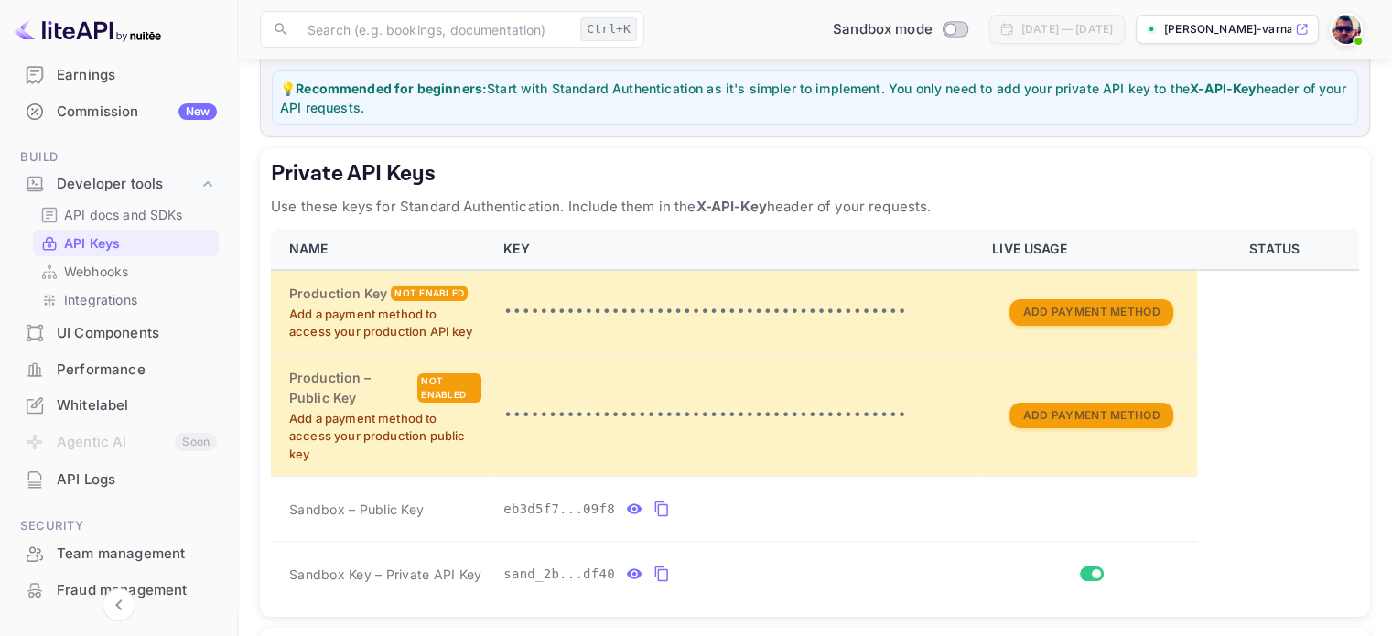
scroll to position [516, 0]
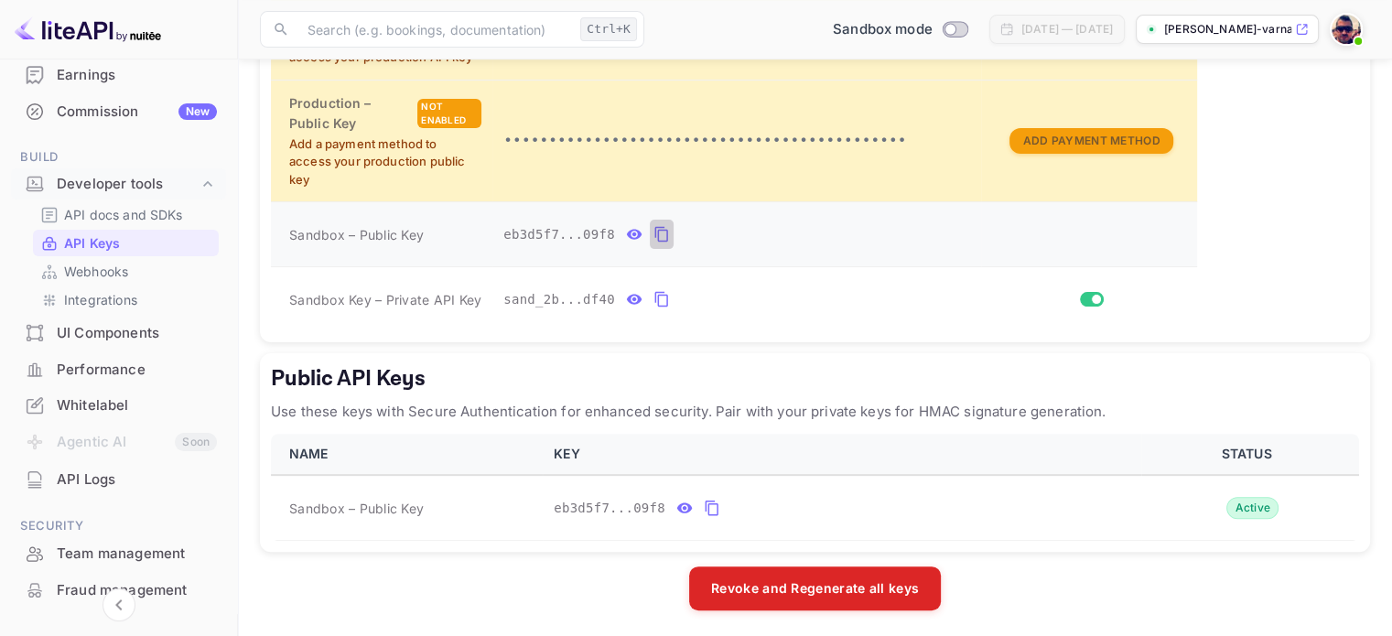
click at [653, 231] on icon "private api keys table" at bounding box center [661, 234] width 16 height 22
click at [1091, 297] on input "Switch" at bounding box center [1096, 299] width 33 height 11
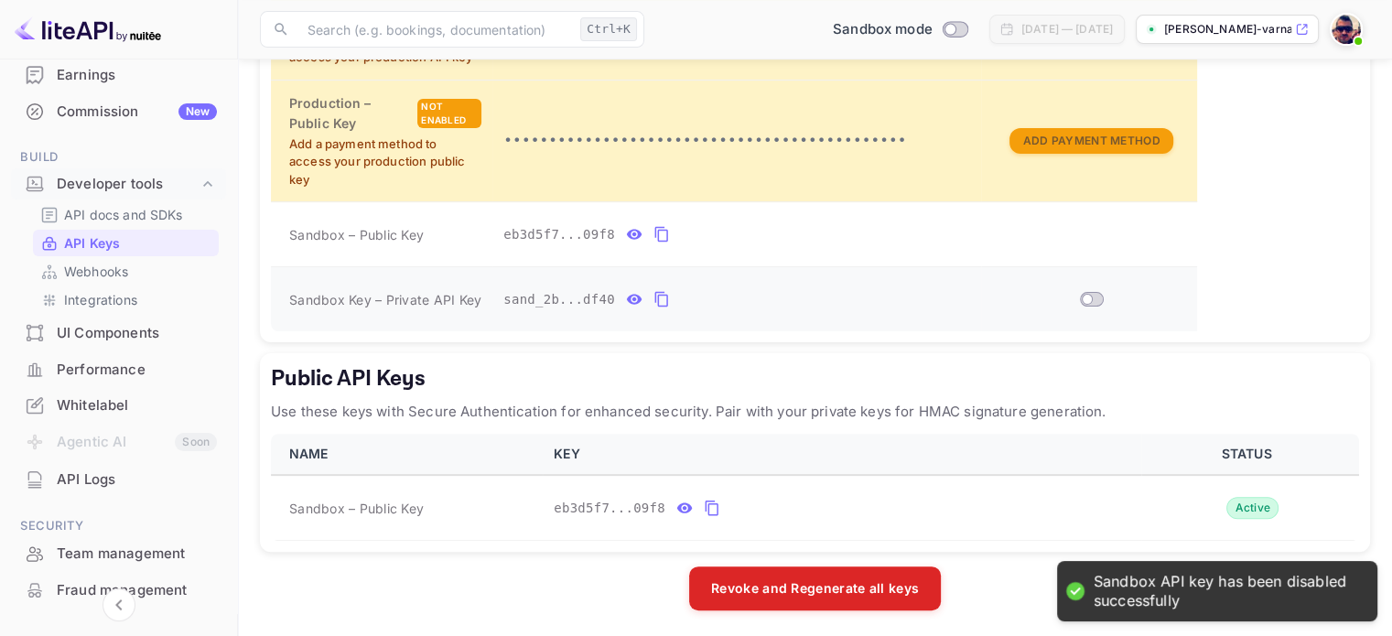
click at [1091, 297] on input "Switch" at bounding box center [1087, 299] width 33 height 11
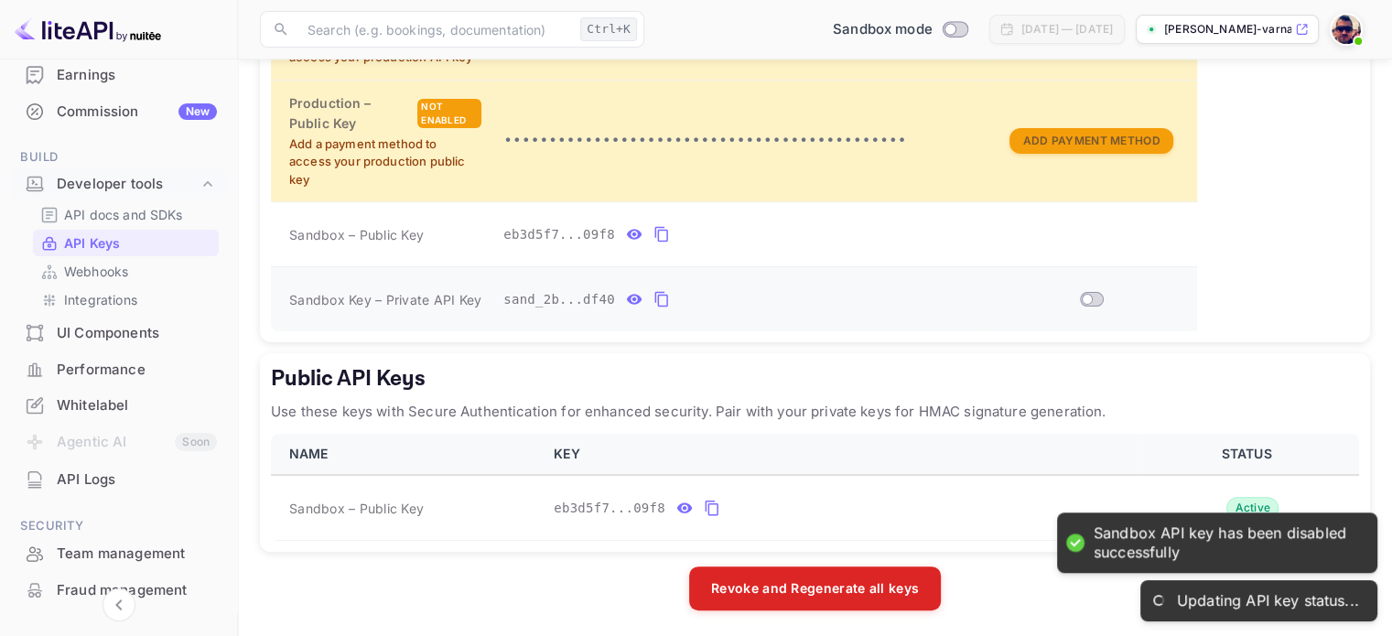
checkbox input "true"
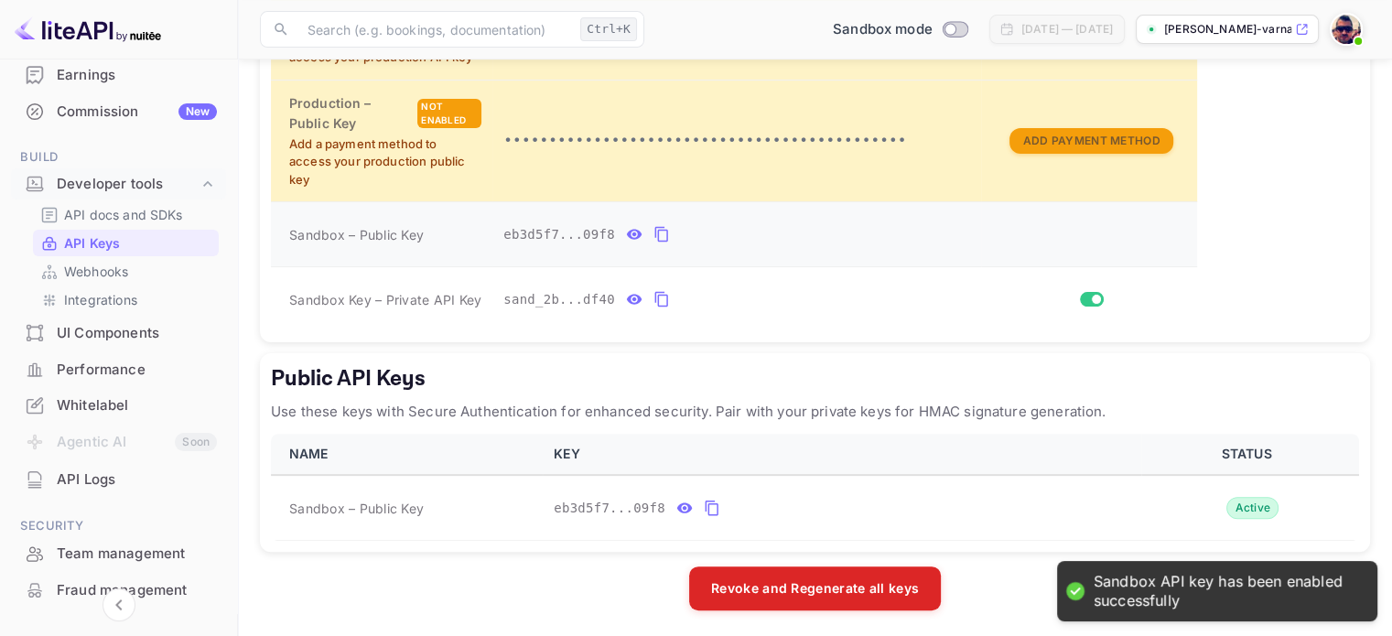
click at [629, 232] on icon "private api keys table" at bounding box center [635, 235] width 16 height 10
click at [797, 231] on button "private api keys table" at bounding box center [809, 234] width 24 height 29
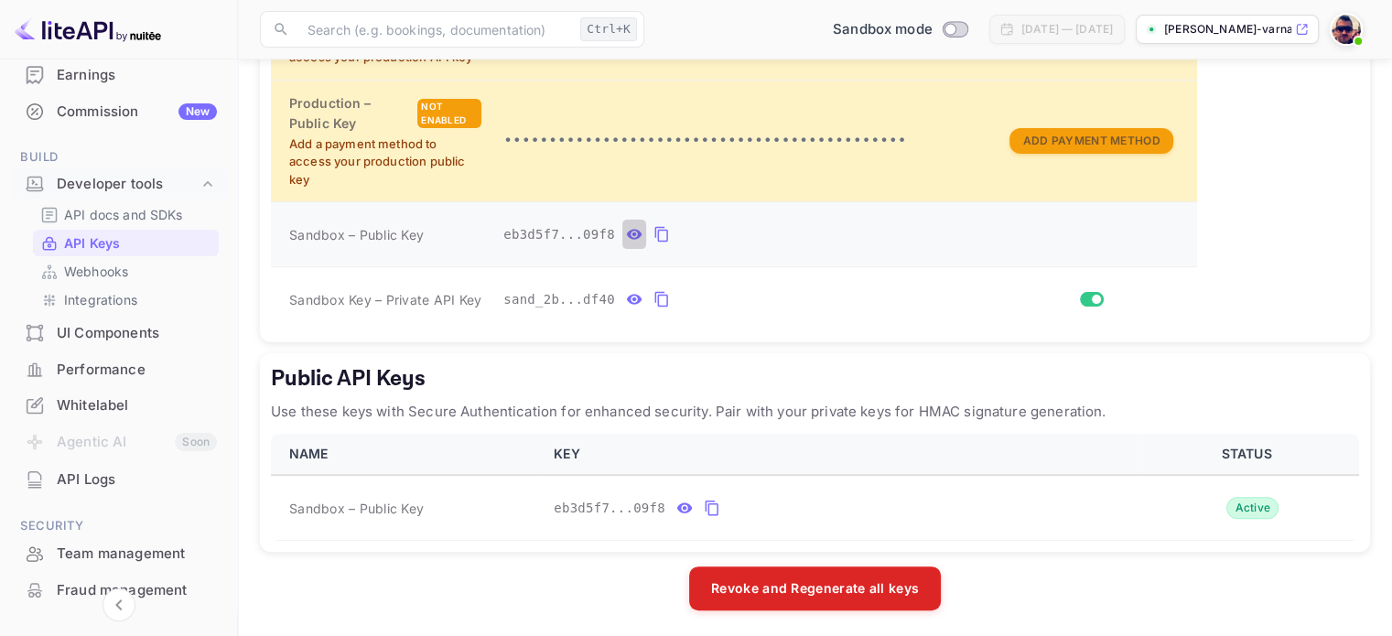
click at [627, 233] on icon "private api keys table" at bounding box center [635, 235] width 16 height 10
click at [828, 231] on icon "private api keys table" at bounding box center [836, 234] width 16 height 22
click at [828, 233] on icon "private api keys table" at bounding box center [836, 234] width 16 height 22
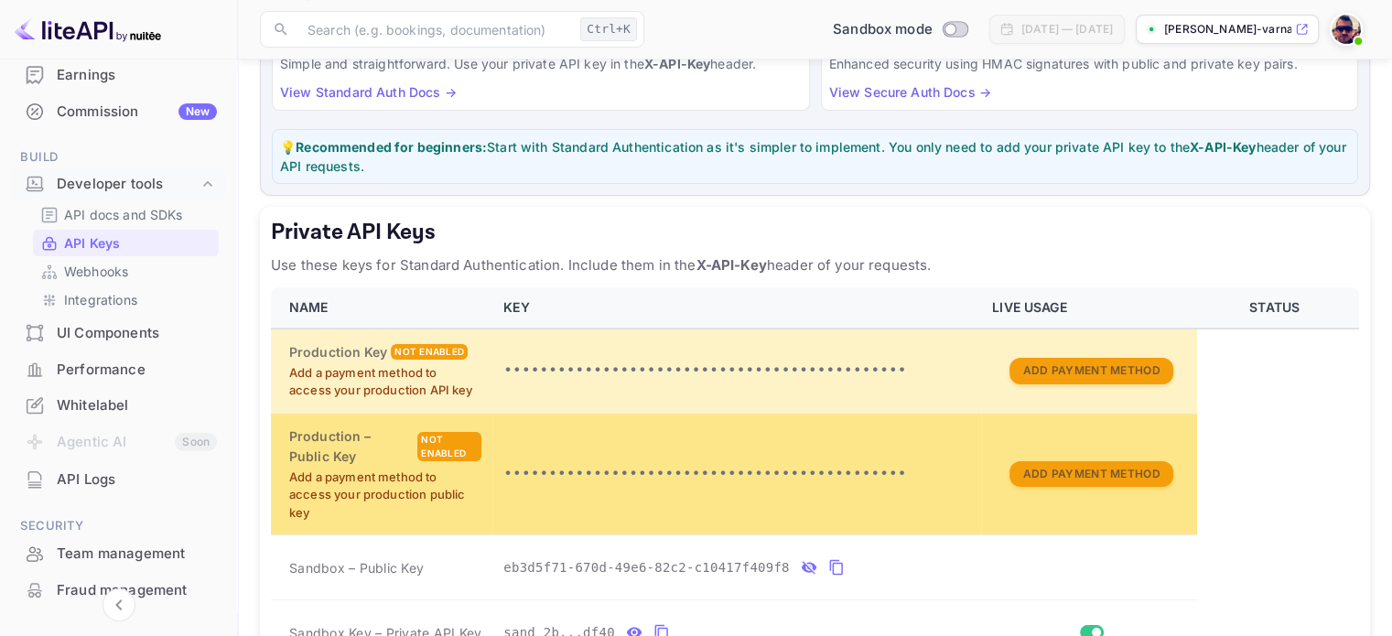
scroll to position [0, 0]
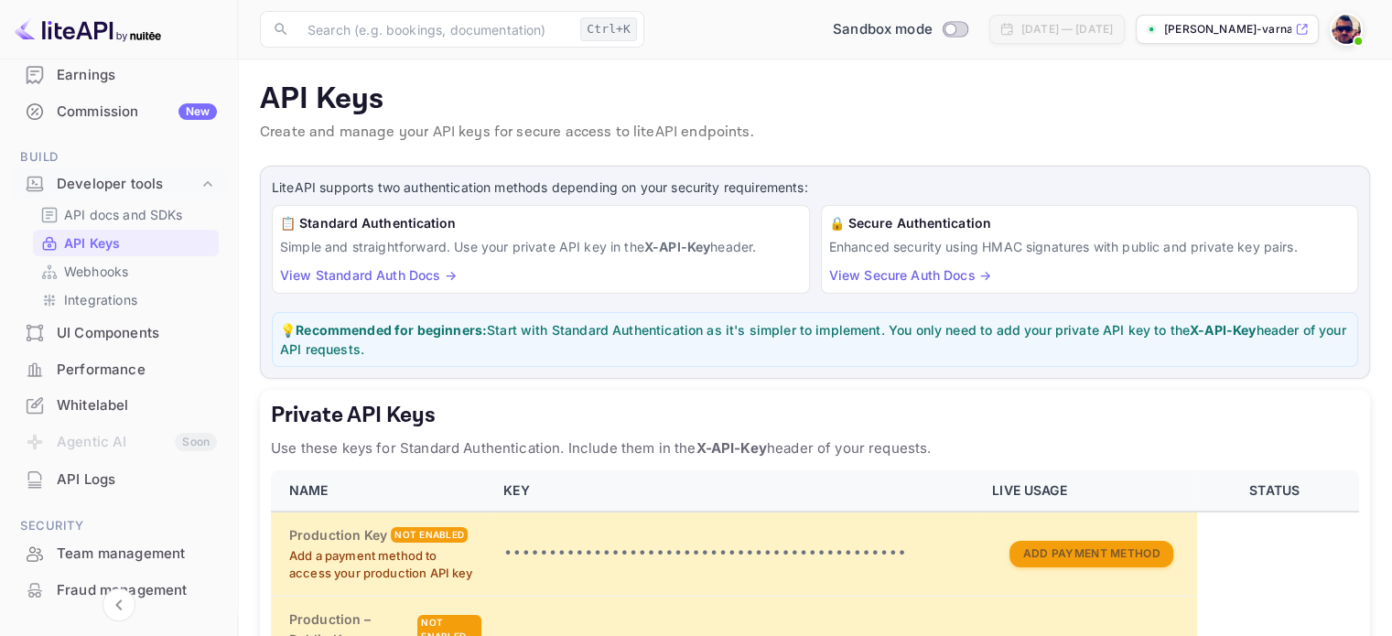
click at [344, 282] on div "📋 Standard Authentication Simple and straightforward. Use your private API key …" at bounding box center [541, 249] width 538 height 89
click at [385, 277] on link "View Standard Auth Docs →" at bounding box center [368, 275] width 177 height 16
